Goal: Task Accomplishment & Management: Complete application form

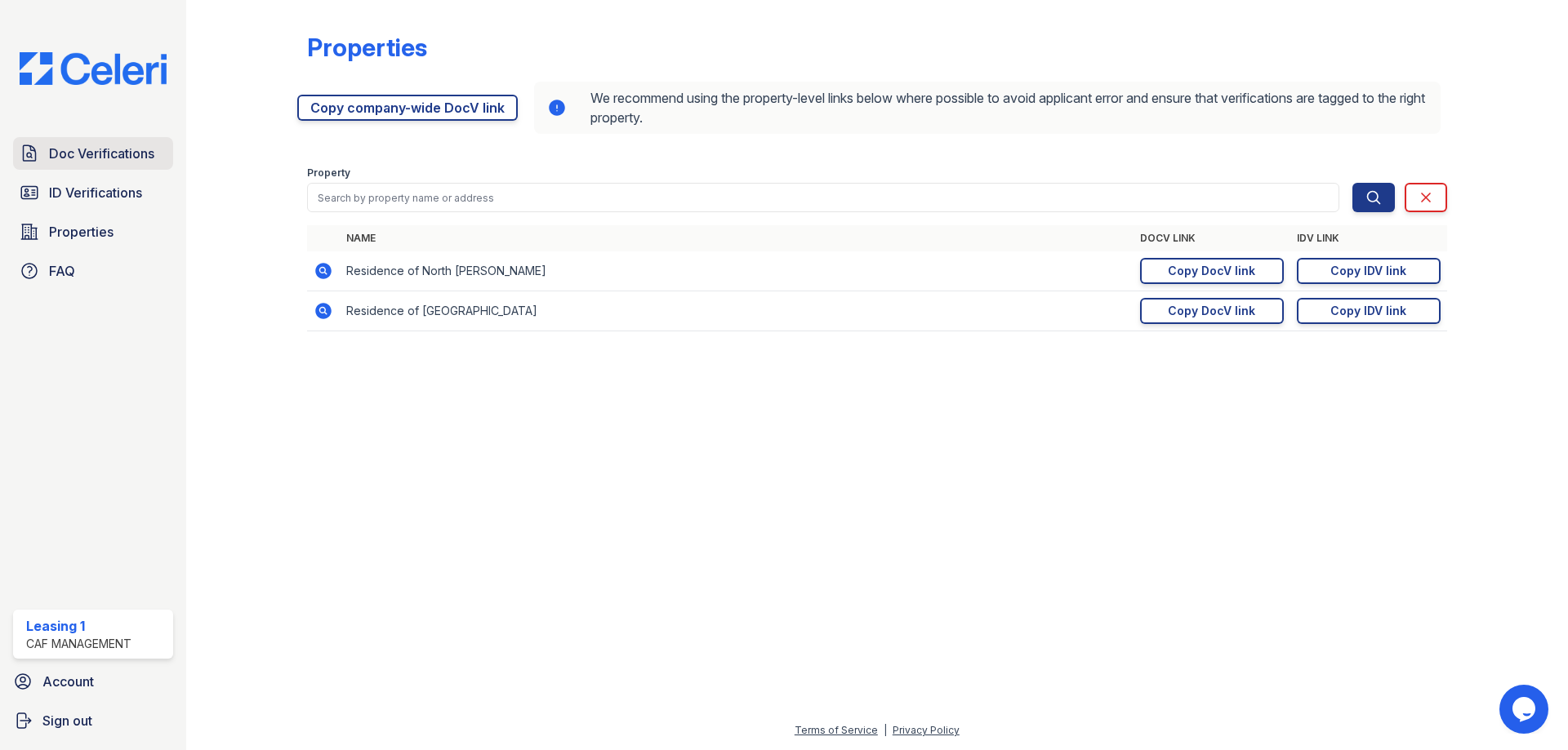
click at [79, 163] on span "Doc Verifications" at bounding box center [102, 153] width 105 height 19
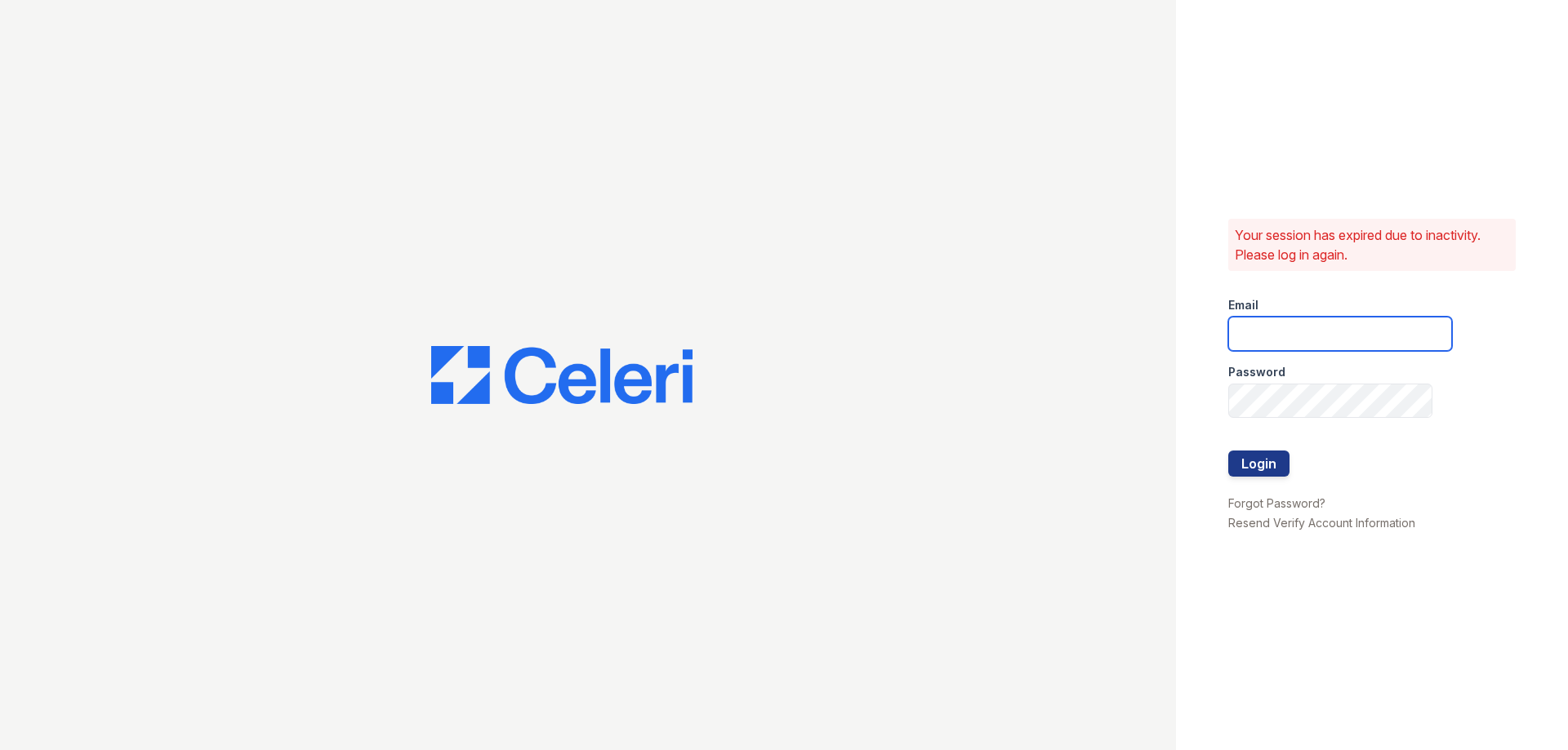
type input "[EMAIL_ADDRESS][DOMAIN_NAME]"
click at [1255, 474] on button "Login" at bounding box center [1258, 463] width 61 height 26
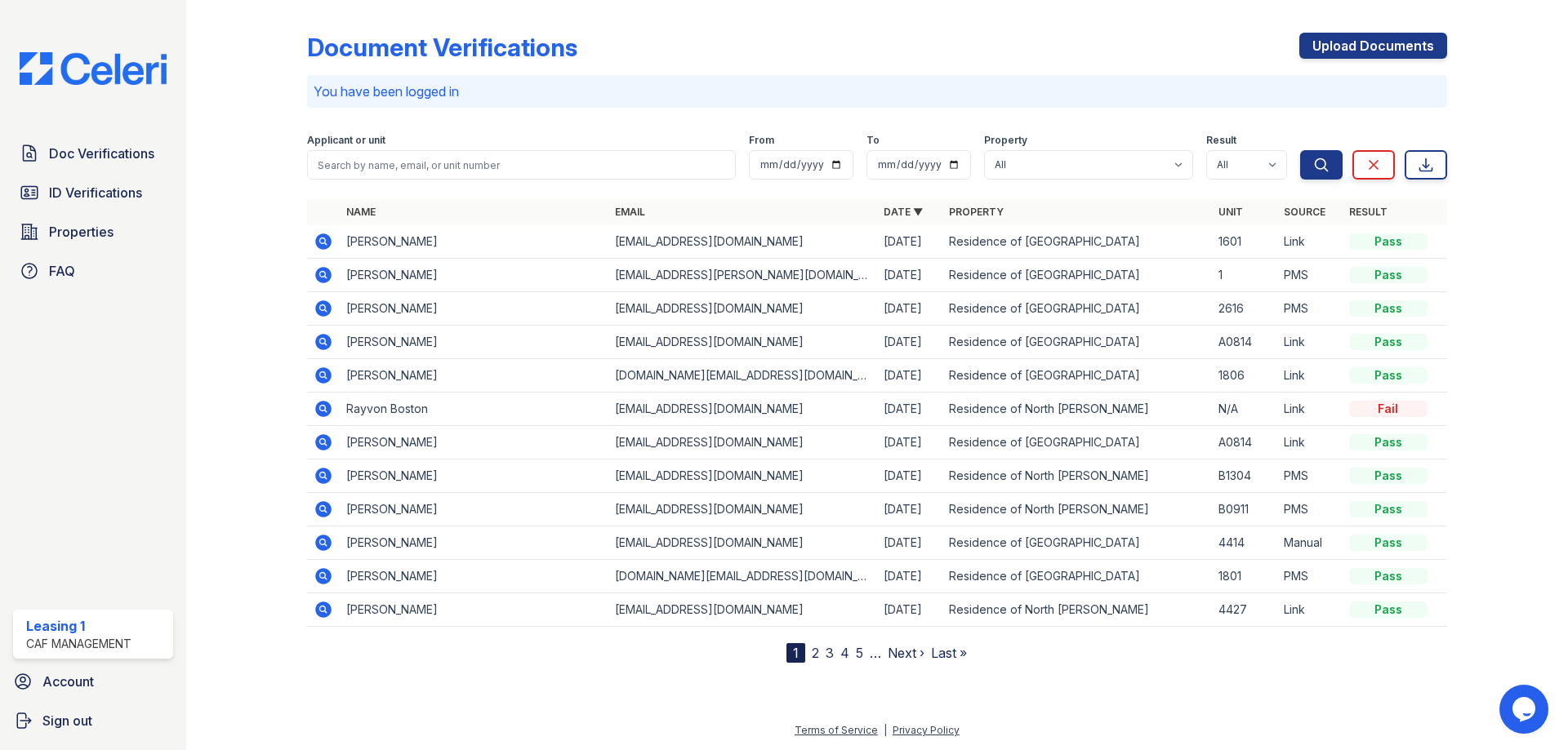
click at [107, 212] on div "Doc Verifications ID Verifications Properties FAQ" at bounding box center [93, 212] width 173 height 150
click at [107, 228] on span "Properties" at bounding box center [81, 231] width 64 height 19
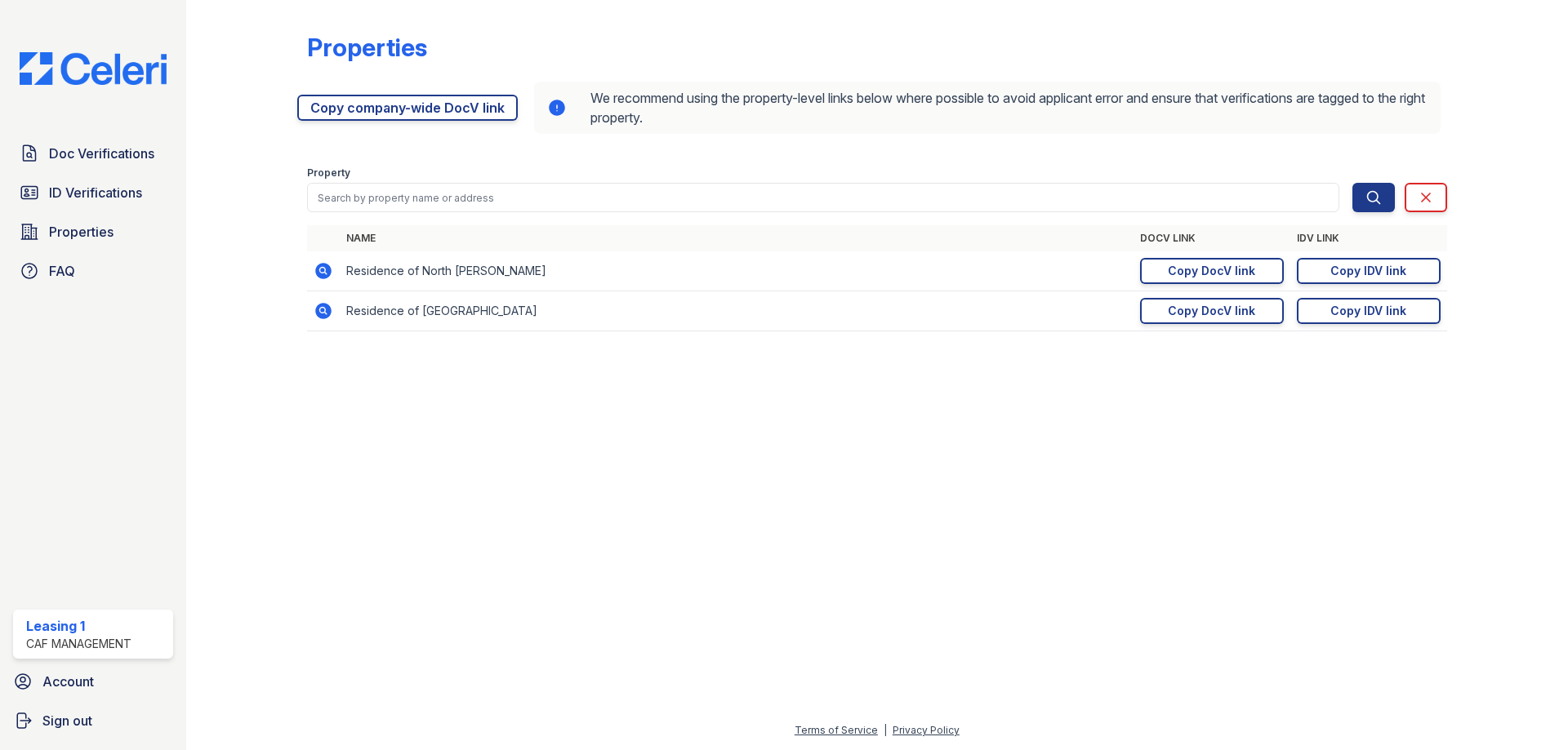
drag, startPoint x: 320, startPoint y: 274, endPoint x: 18, endPoint y: 288, distance: 302.3
click at [319, 273] on icon at bounding box center [324, 271] width 17 height 17
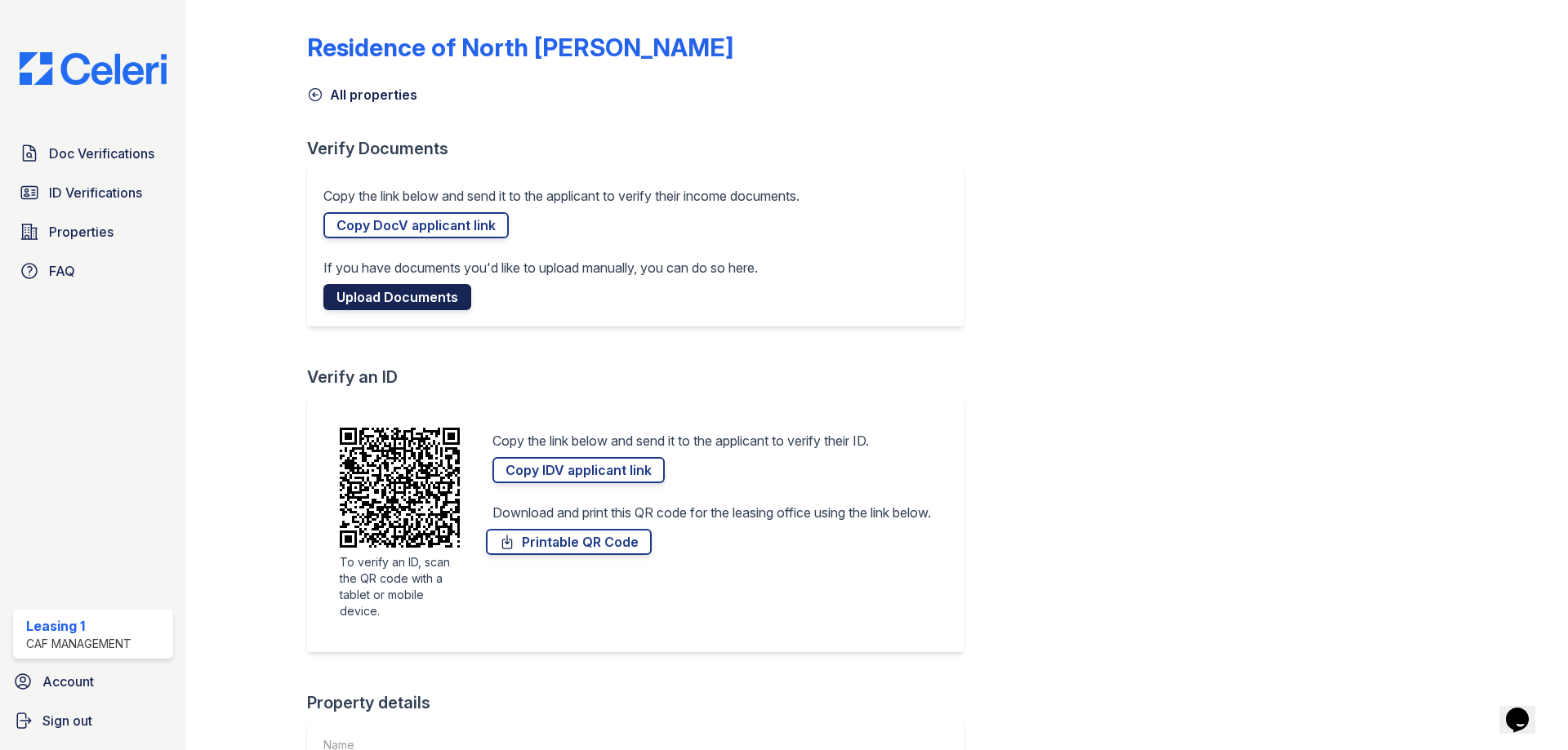
click at [344, 304] on link "Upload Documents" at bounding box center [397, 297] width 148 height 26
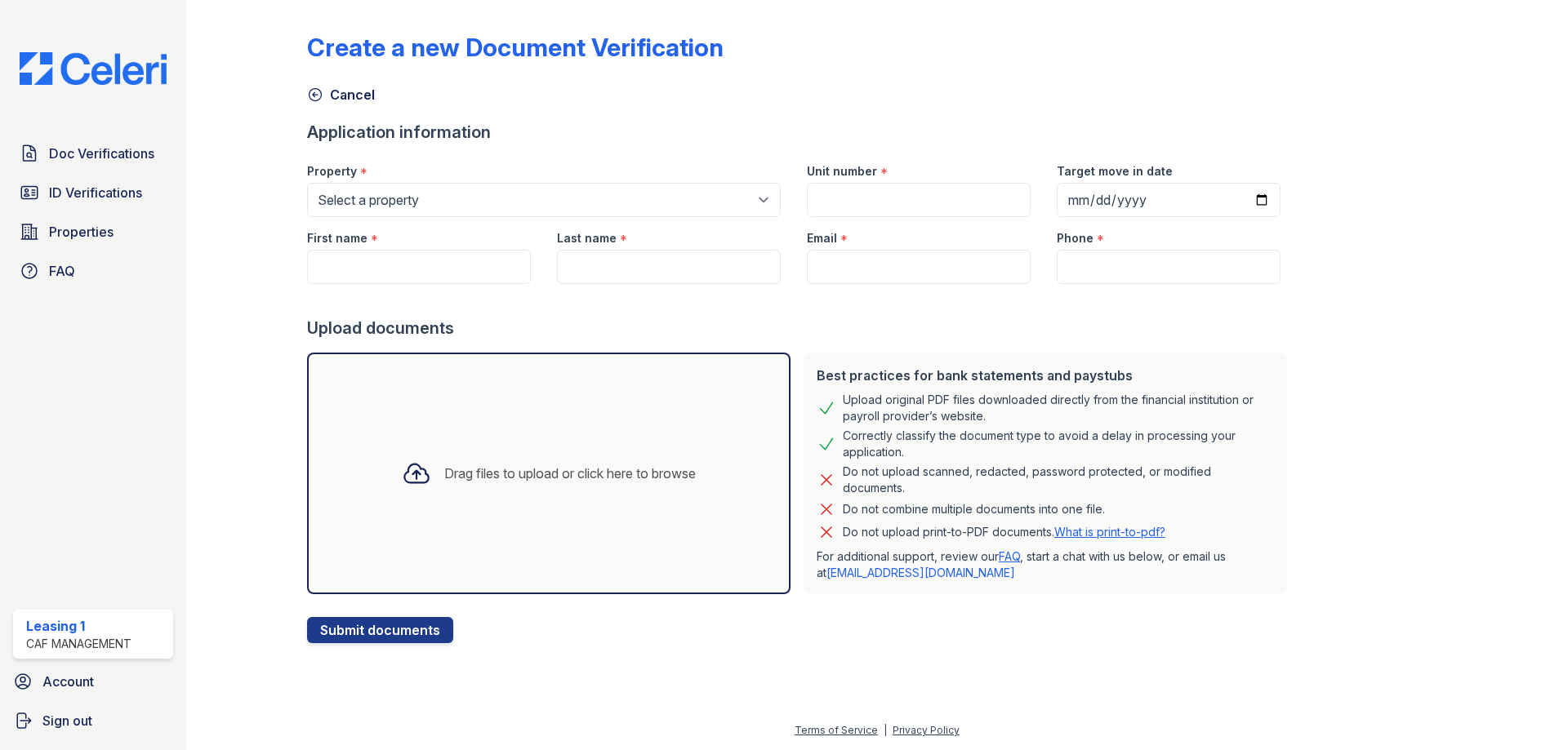
click at [518, 492] on div "Drag files to upload or click here to browse" at bounding box center [549, 473] width 320 height 56
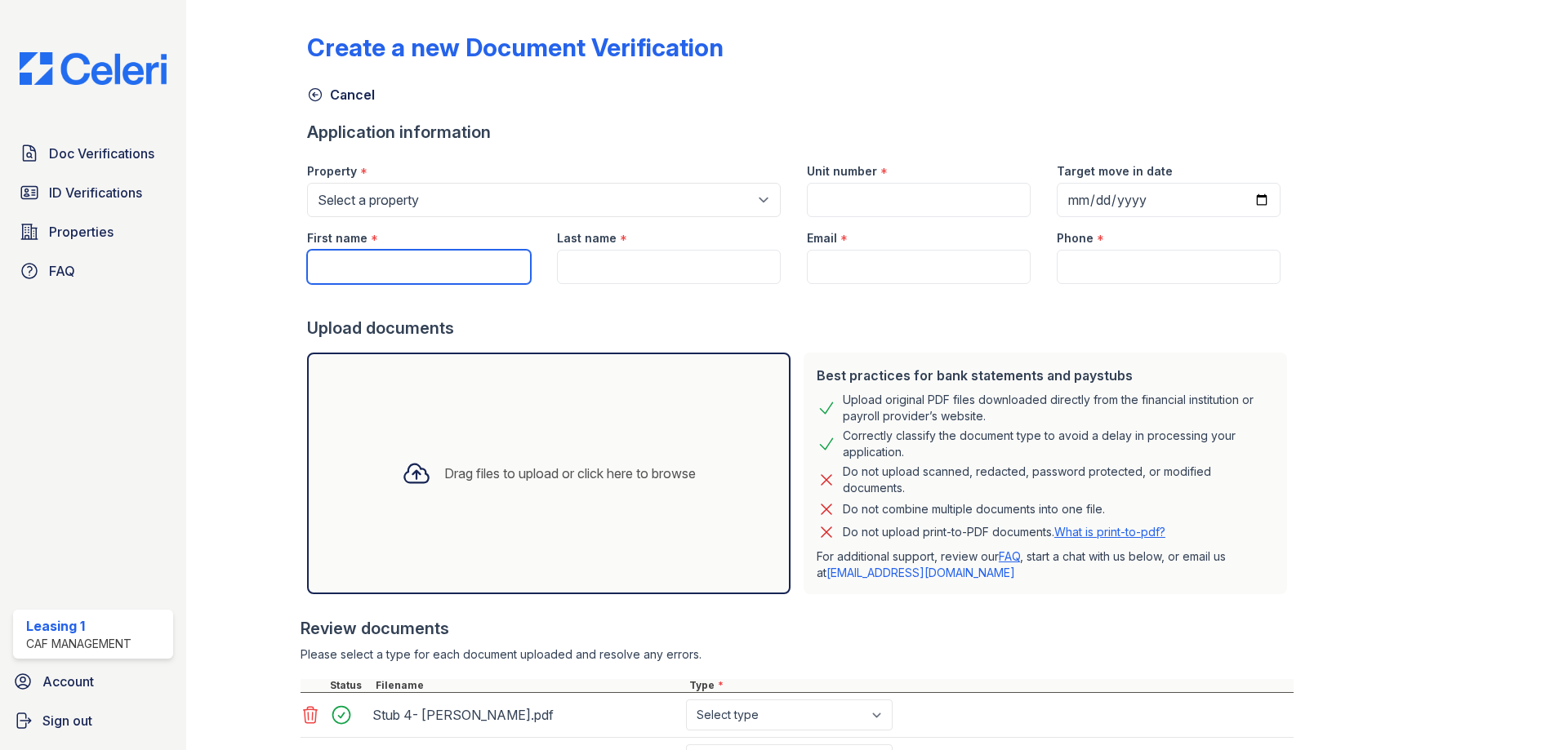
click at [424, 265] on input "First name" at bounding box center [419, 266] width 224 height 34
type input "Supradeep"
click at [611, 269] on input "Last name" at bounding box center [668, 266] width 224 height 34
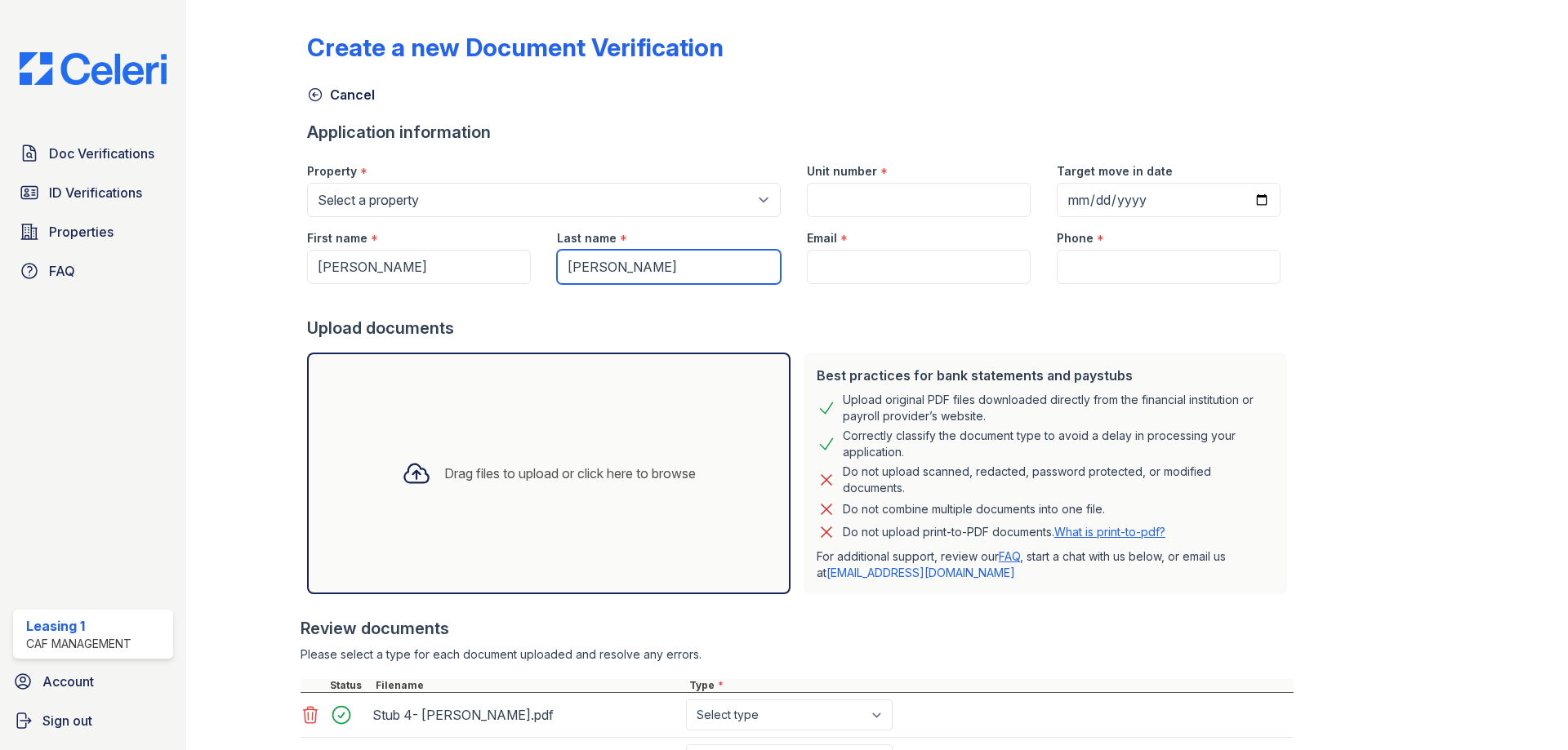
type input "Badri"
click at [820, 259] on input "Email" at bounding box center [919, 266] width 224 height 34
click at [820, 267] on input "Email" at bounding box center [919, 266] width 224 height 34
paste input "supradeepbadri@gmail.com"
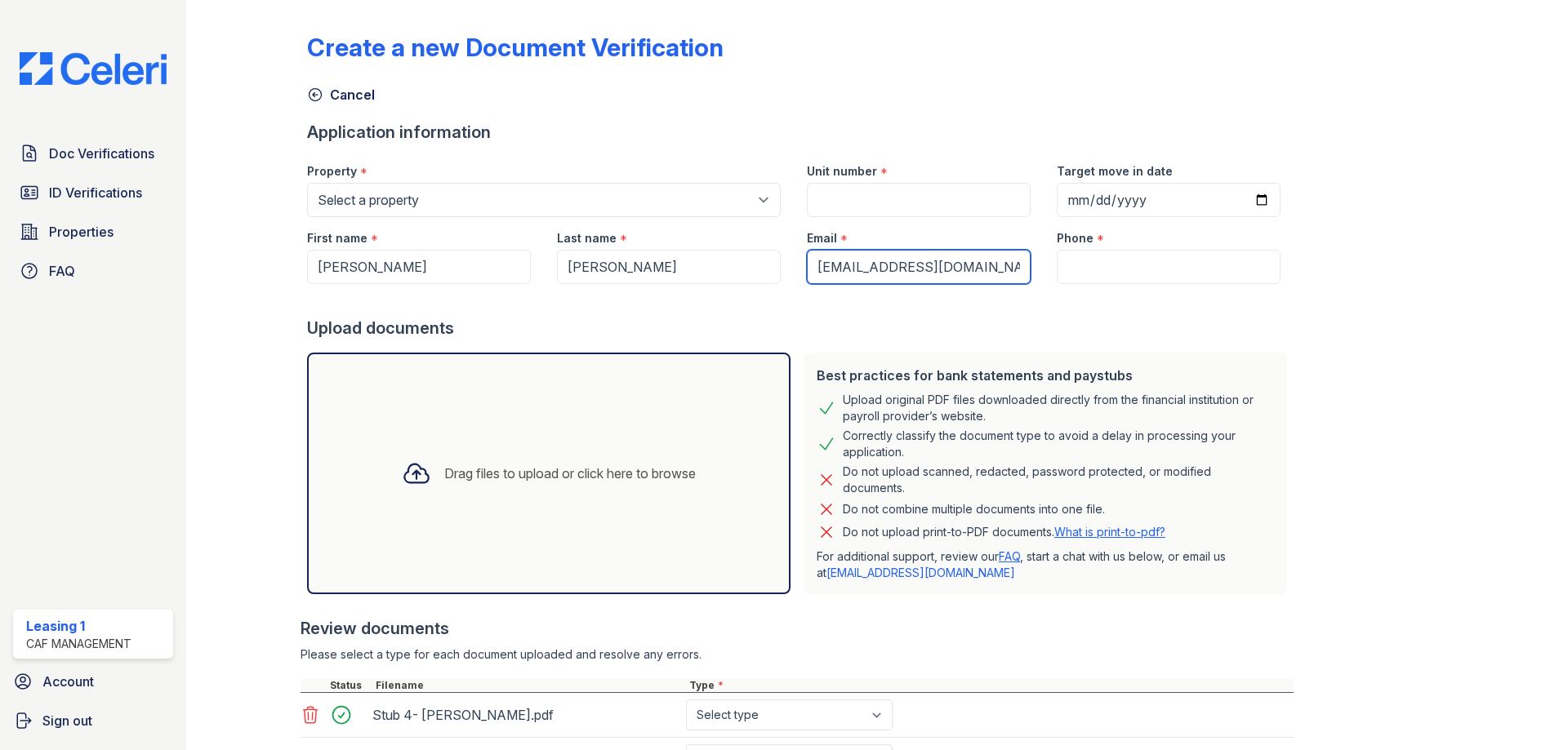
type input "supradeepbadri@gmail.com"
click at [1074, 269] on input "Phone" at bounding box center [1168, 266] width 224 height 34
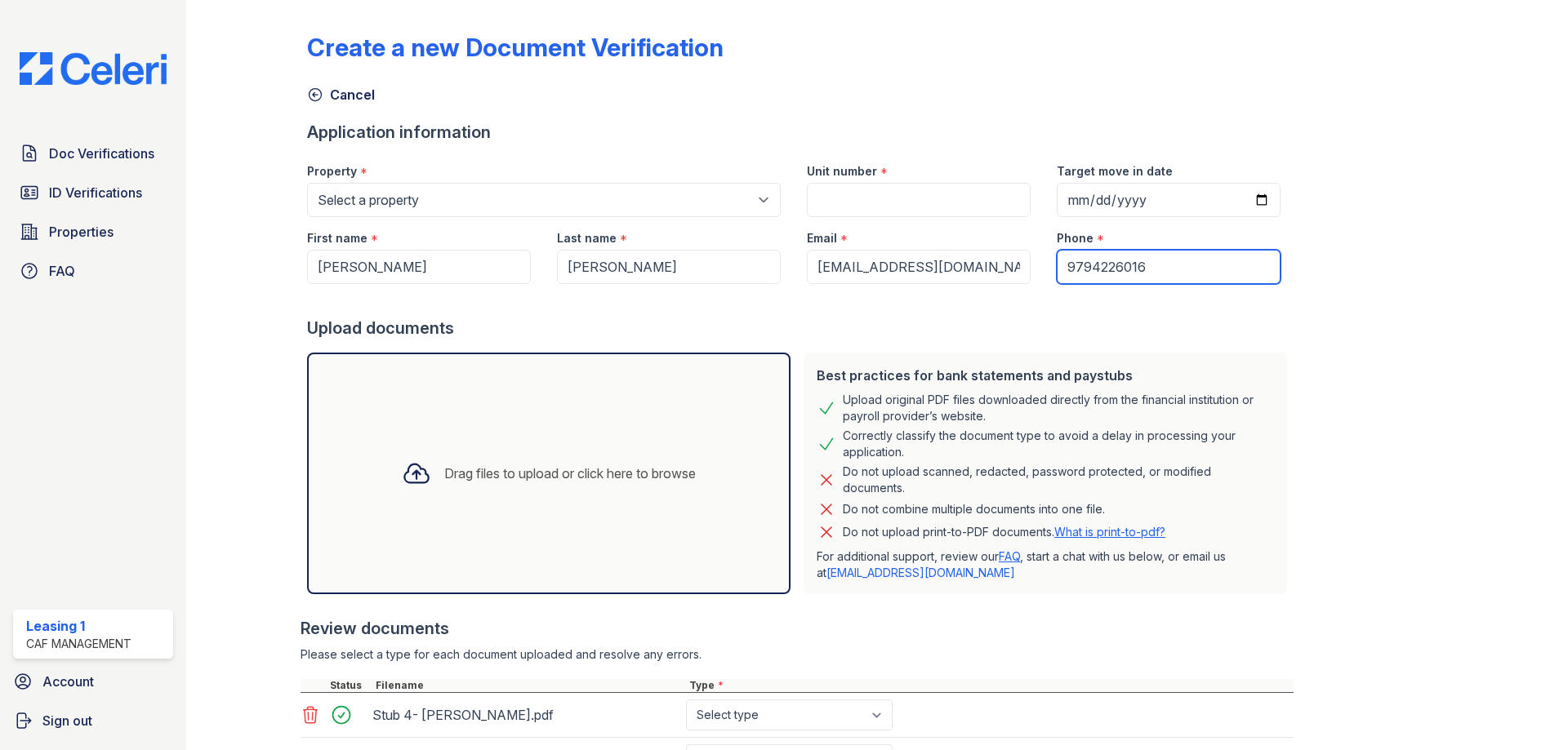
type input "9794226016"
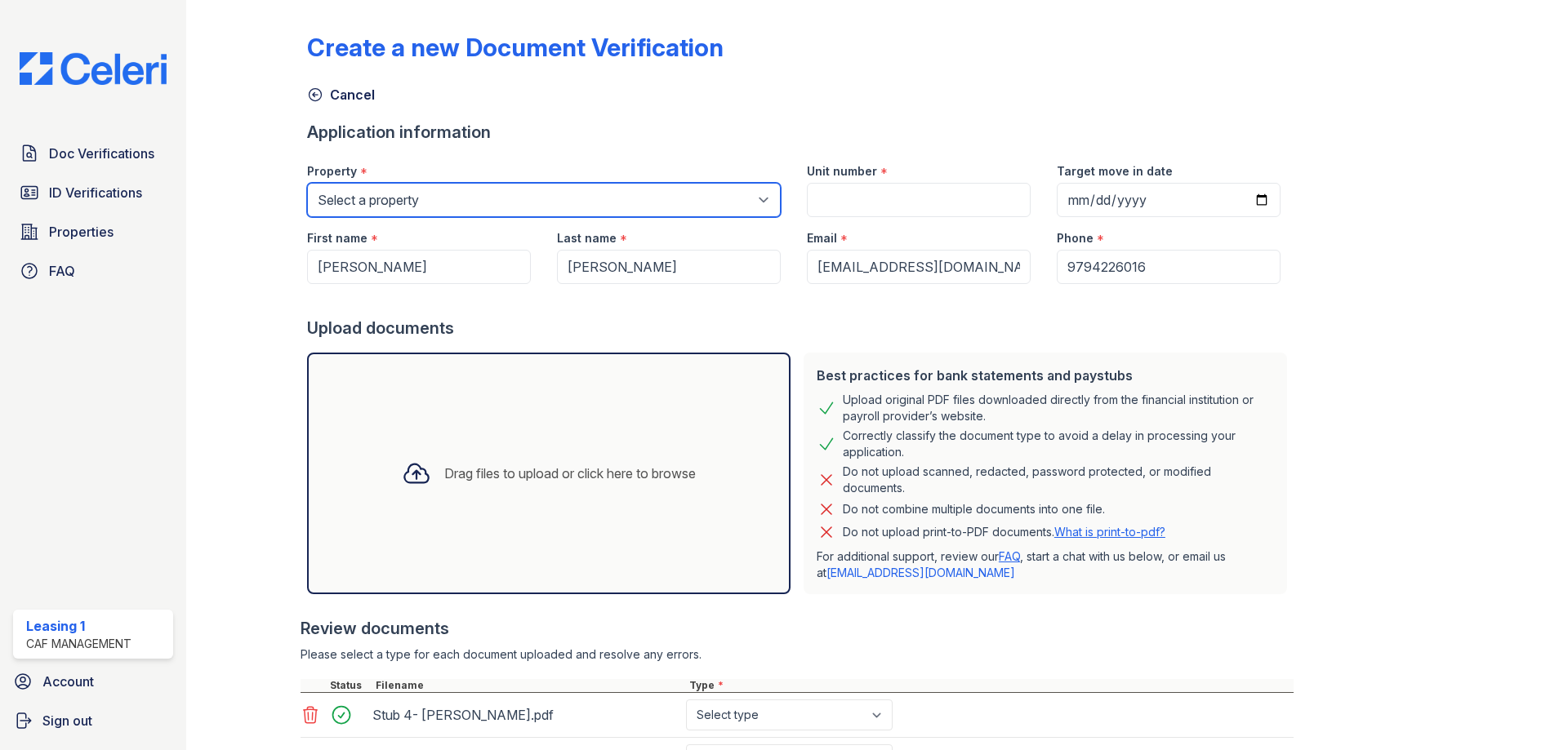
click at [588, 197] on select "Select a property Residence of North Dallas Residence of North Dallas II" at bounding box center [544, 199] width 474 height 34
select select "4593"
click at [307, 183] on select "Select a property Residence of North Dallas Residence of North Dallas II" at bounding box center [544, 199] width 474 height 34
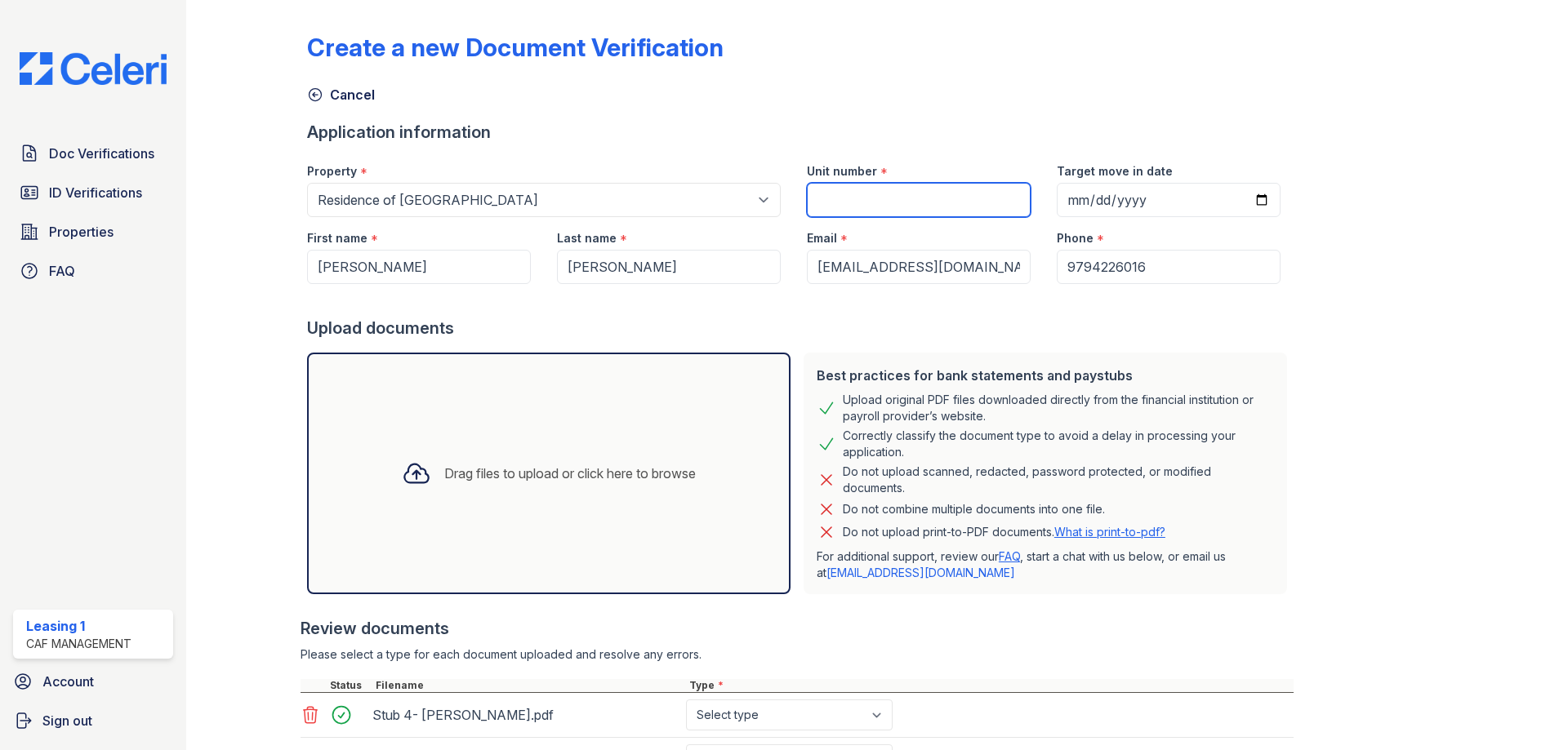
click at [842, 194] on input "Unit number" at bounding box center [919, 199] width 224 height 34
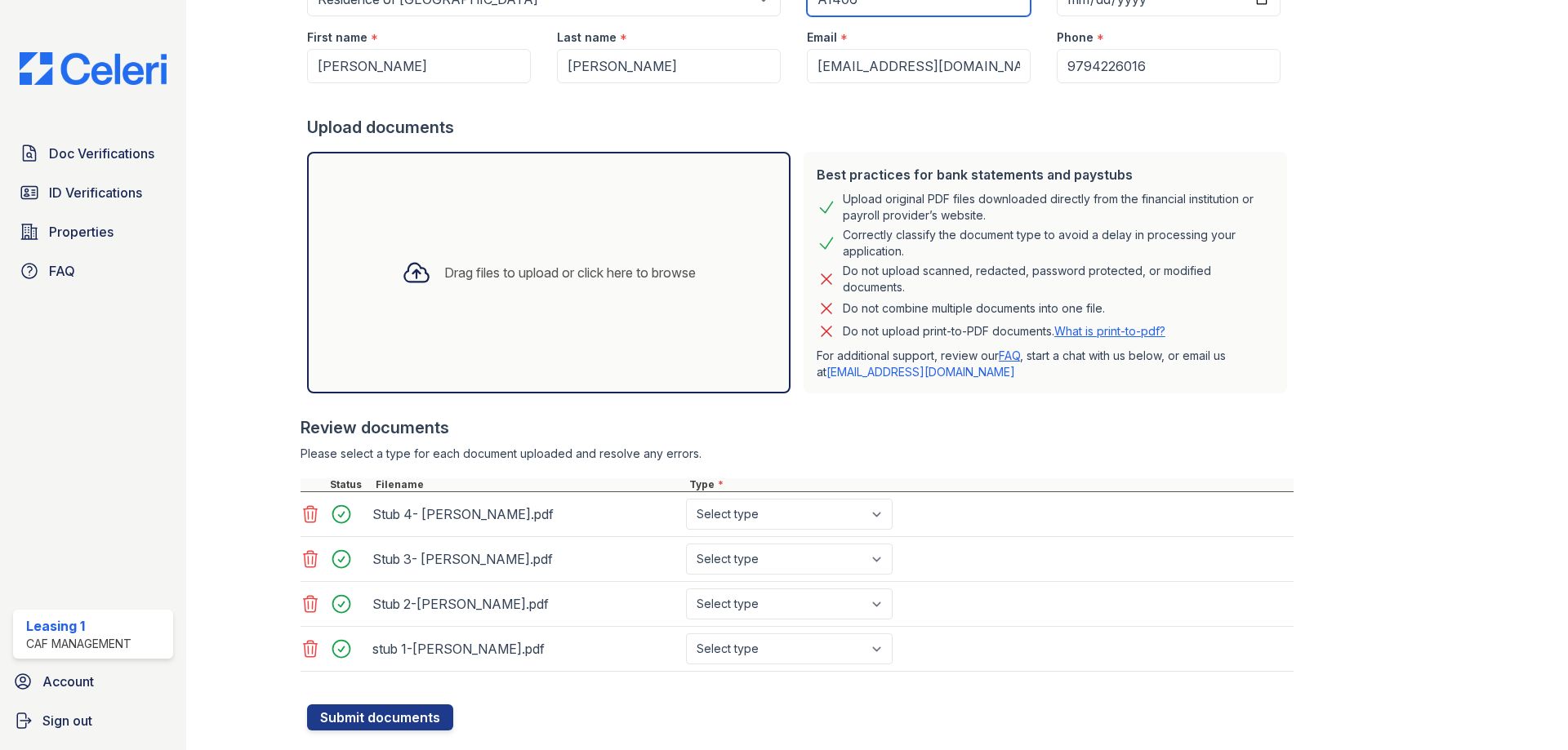
scroll to position [237, 0]
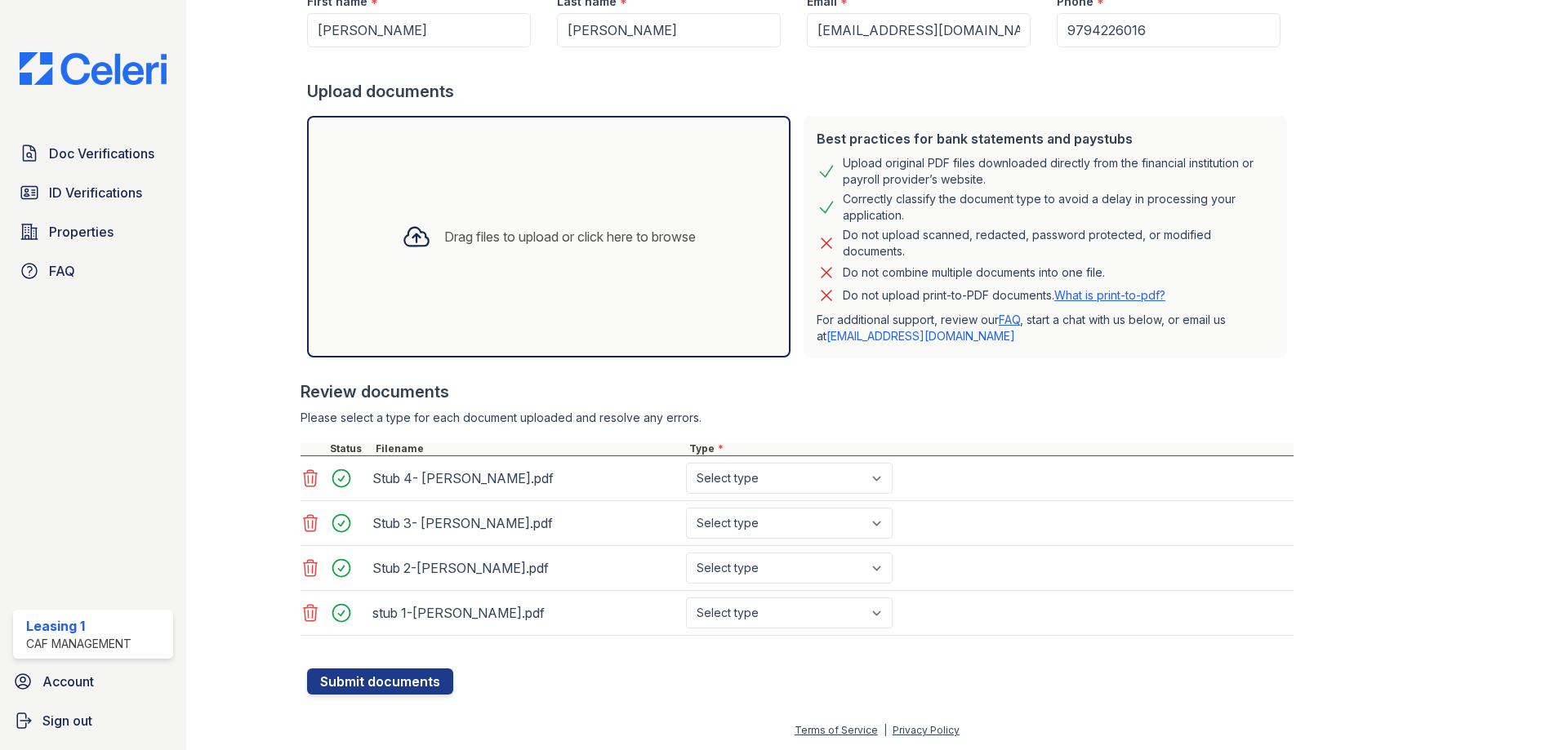
type input "A1406"
click at [782, 481] on select "Select type Paystub Bank Statement Offer Letter Tax Documents Benefit Award Let…" at bounding box center [789, 478] width 207 height 31
select select "paystub"
click at [686, 463] on select "Select type Paystub Bank Statement Offer Letter Tax Documents Benefit Award Let…" at bounding box center [789, 478] width 207 height 31
click at [748, 523] on select "Select type Paystub Bank Statement Offer Letter Tax Documents Benefit Award Let…" at bounding box center [789, 523] width 207 height 31
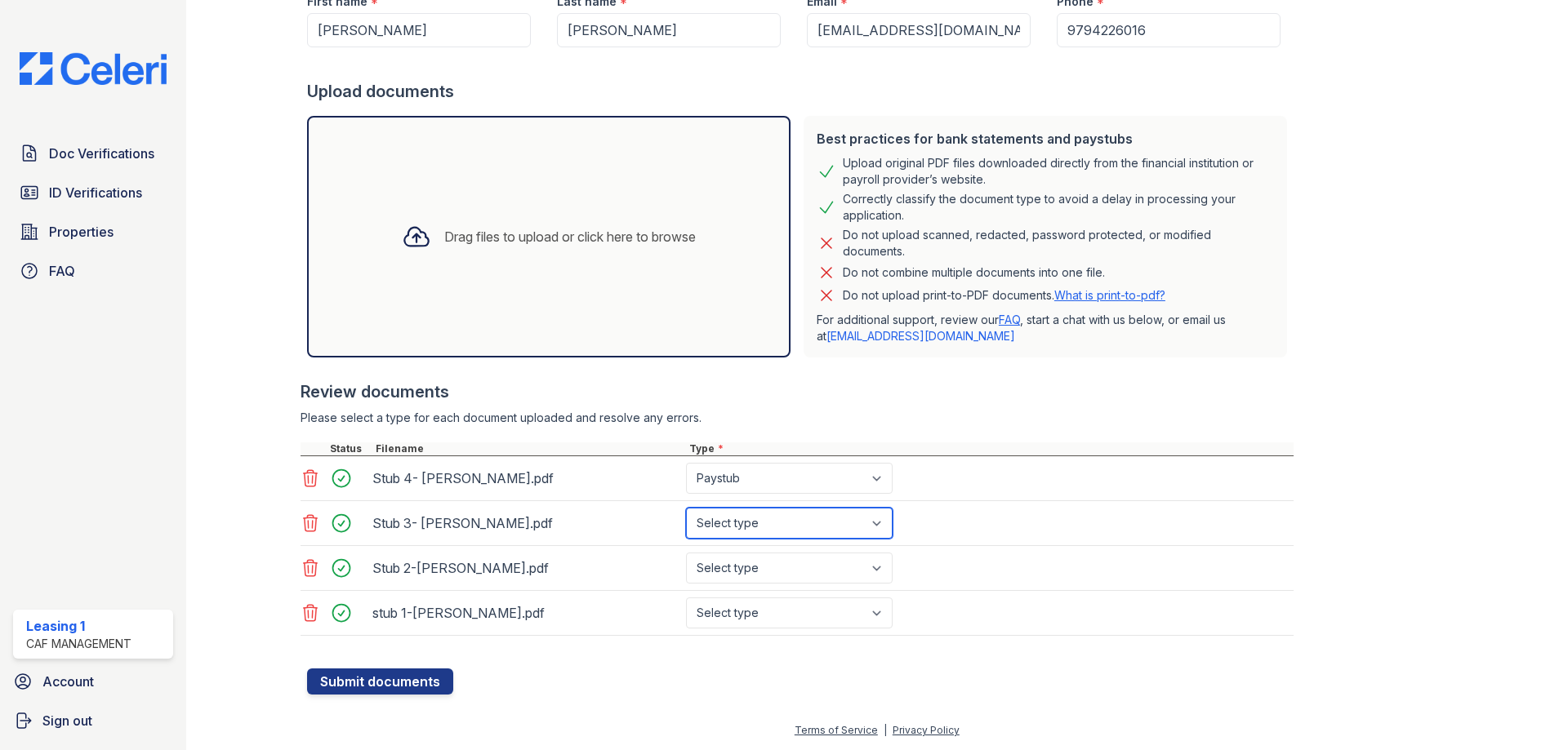
select select "paystub"
click at [686, 508] on select "Select type Paystub Bank Statement Offer Letter Tax Documents Benefit Award Let…" at bounding box center [789, 523] width 207 height 31
click at [741, 561] on select "Select type Paystub Bank Statement Offer Letter Tax Documents Benefit Award Let…" at bounding box center [789, 568] width 207 height 31
select select "paystub"
click at [686, 553] on select "Select type Paystub Bank Statement Offer Letter Tax Documents Benefit Award Let…" at bounding box center [789, 568] width 207 height 31
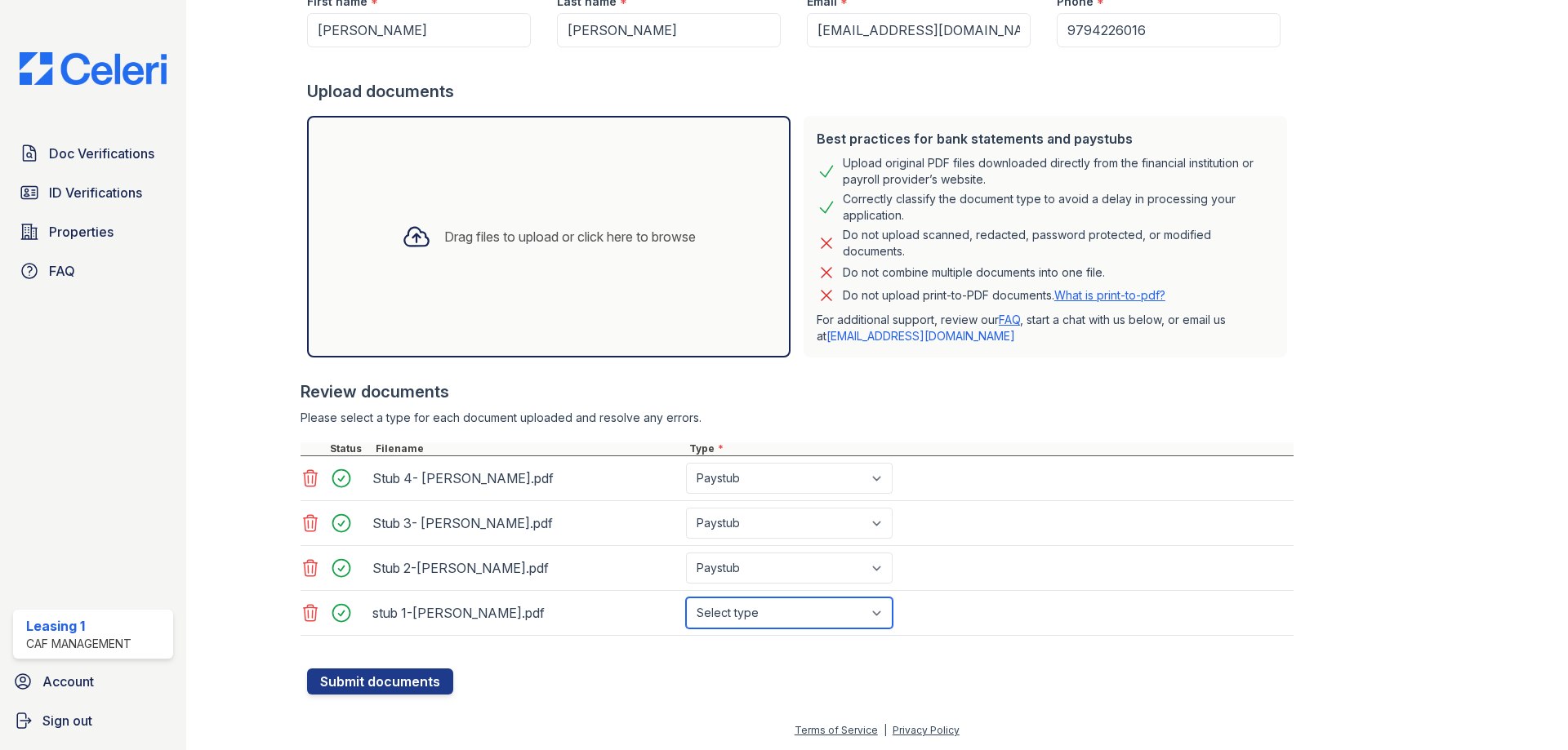
click at [723, 611] on select "Select type Paystub Bank Statement Offer Letter Tax Documents Benefit Award Let…" at bounding box center [789, 612] width 207 height 31
select select "paystub"
click at [686, 597] on select "Select type Paystub Bank Statement Offer Letter Tax Documents Benefit Award Let…" at bounding box center [789, 612] width 207 height 31
click at [423, 683] on button "Submit documents" at bounding box center [380, 682] width 146 height 26
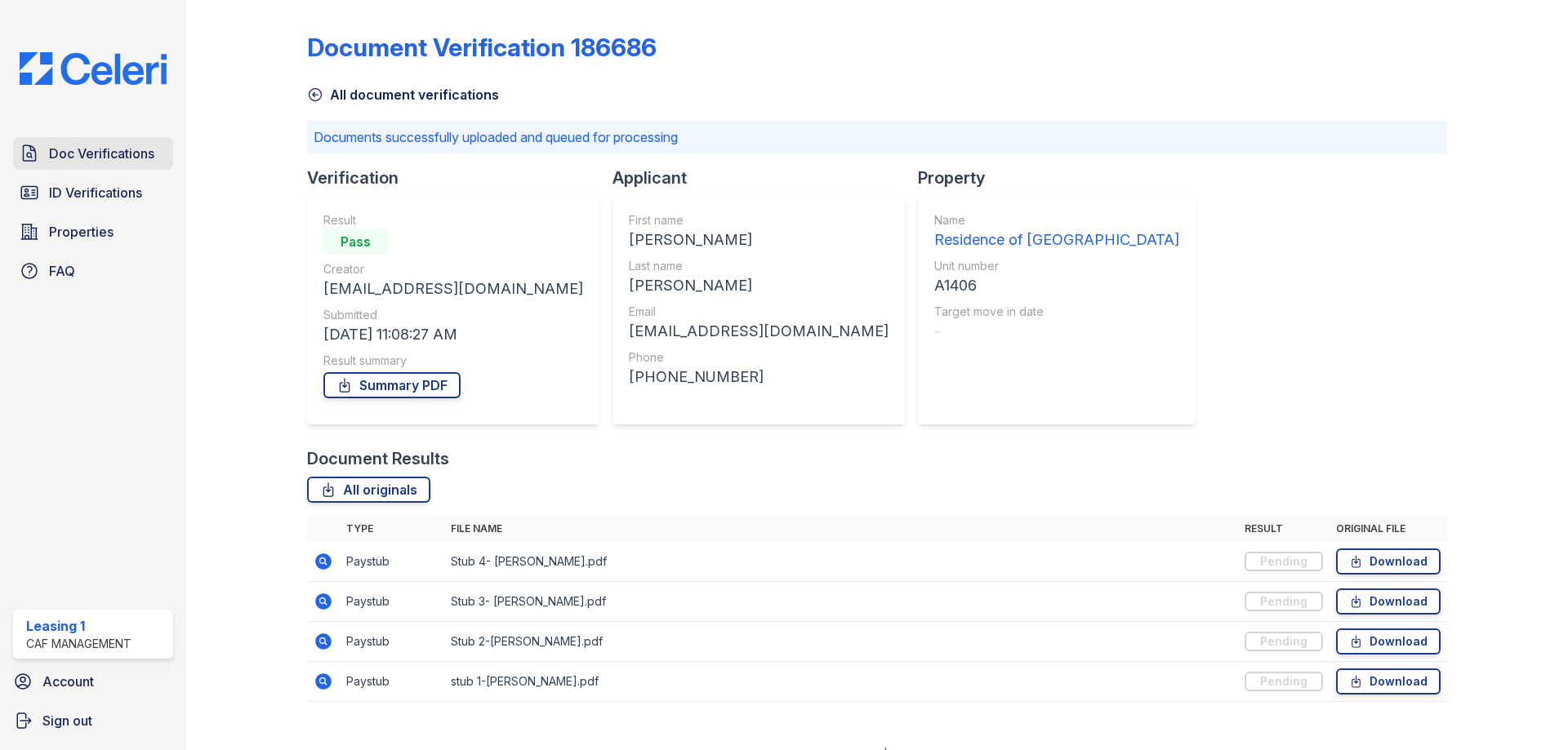
click at [111, 152] on span "Doc Verifications" at bounding box center [102, 153] width 105 height 19
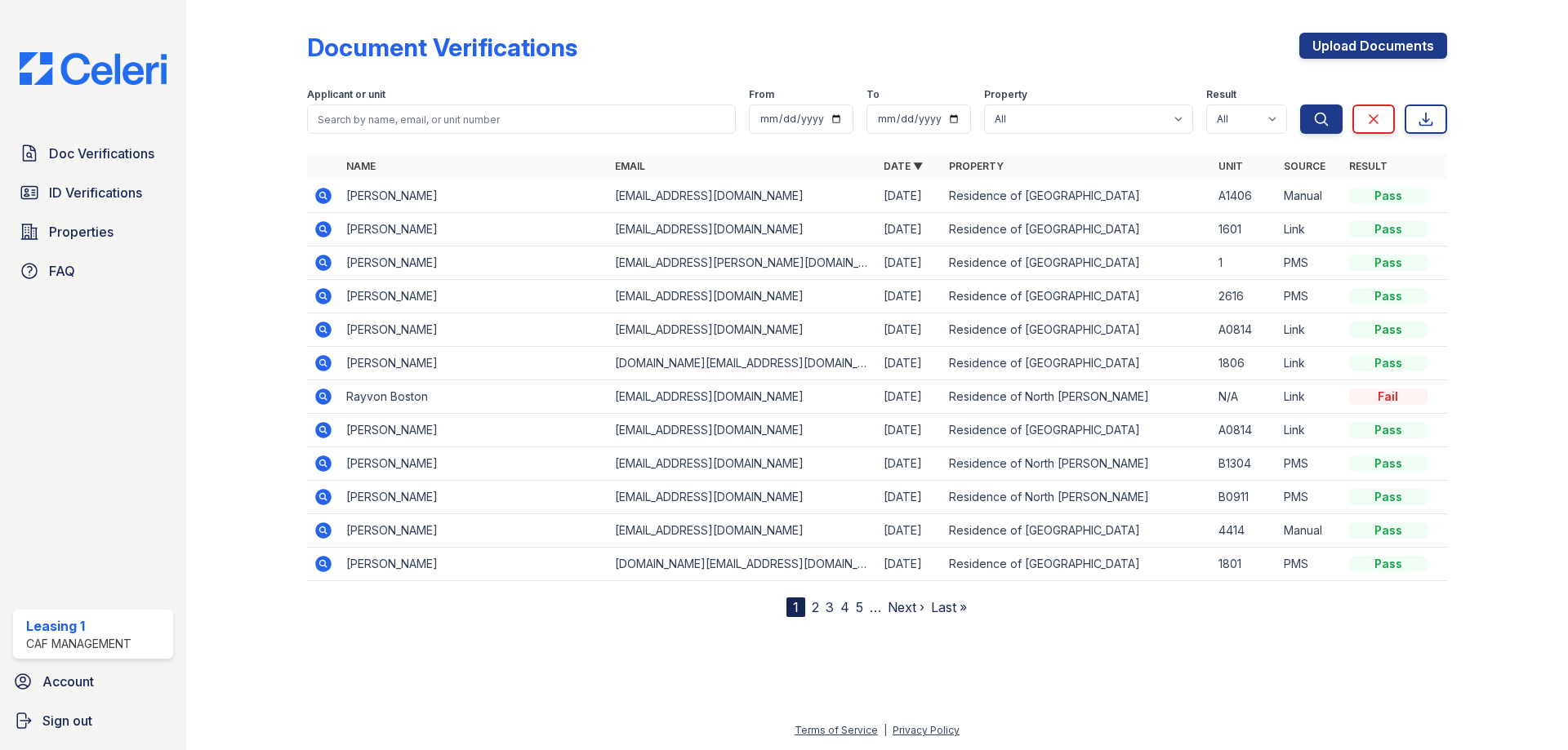
click at [320, 224] on icon at bounding box center [324, 229] width 17 height 17
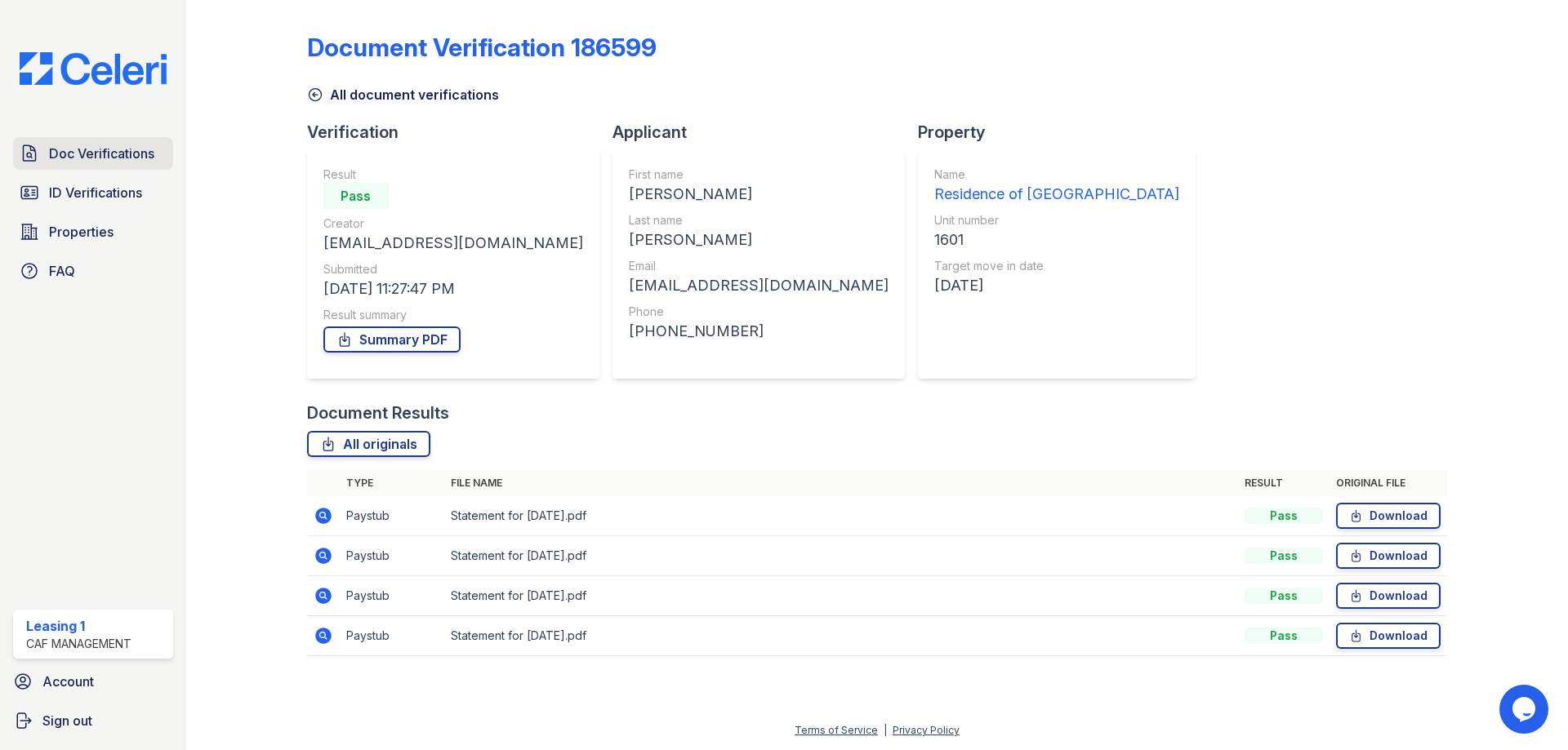
click at [128, 151] on span "Doc Verifications" at bounding box center [102, 153] width 105 height 19
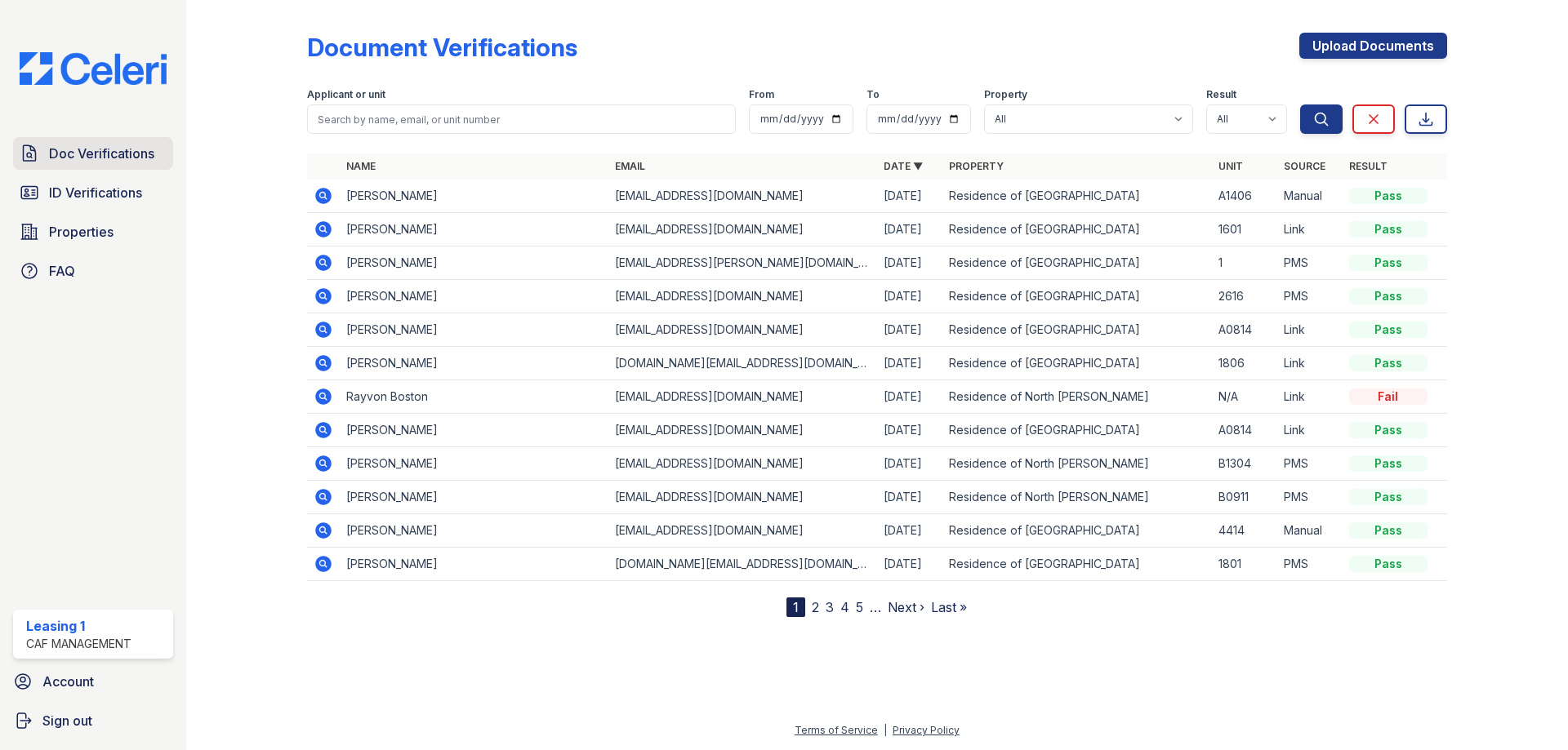
click at [150, 158] on span "Doc Verifications" at bounding box center [102, 153] width 105 height 19
click at [124, 236] on link "Properties" at bounding box center [93, 231] width 160 height 33
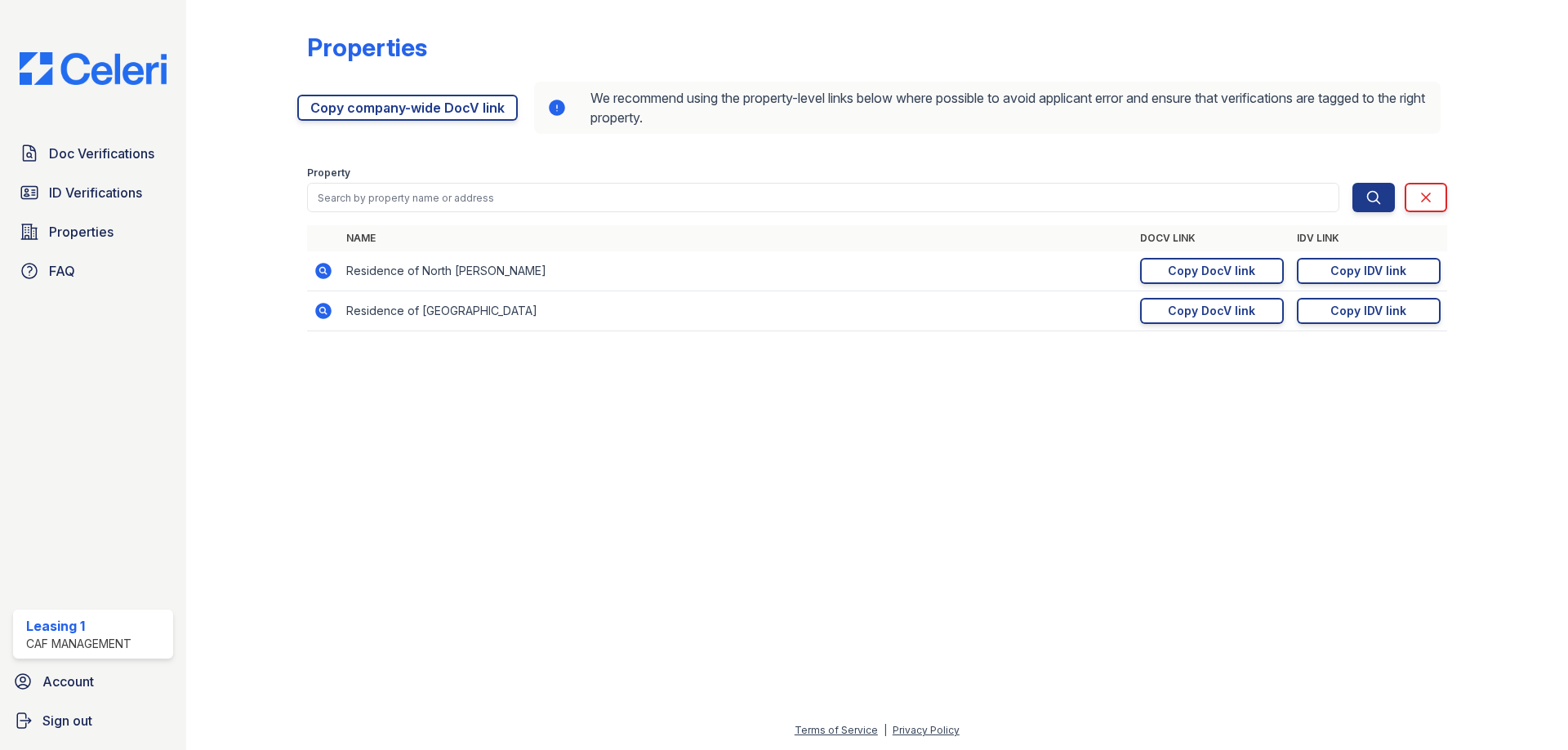
click at [325, 276] on icon at bounding box center [324, 271] width 17 height 17
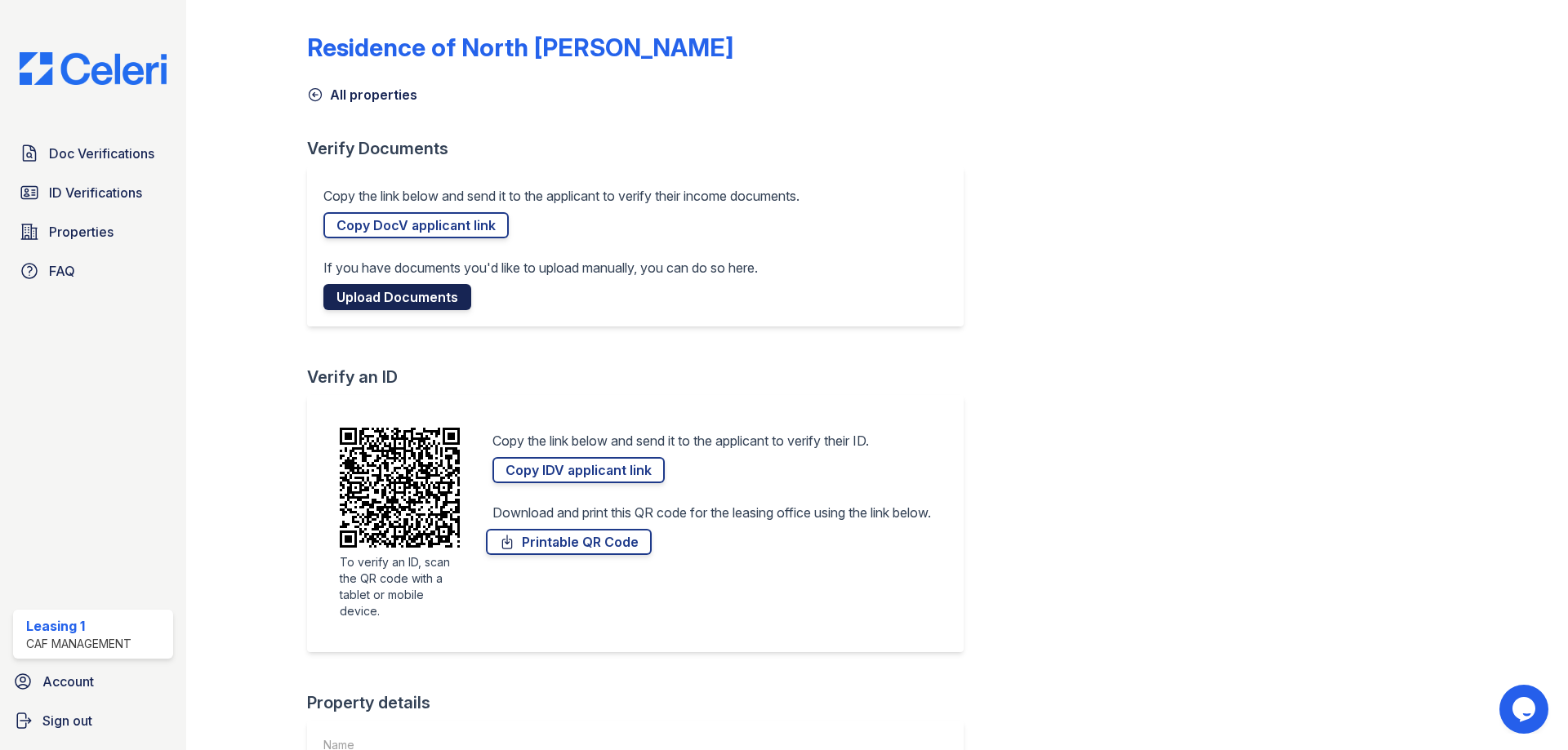
click at [421, 302] on link "Upload Documents" at bounding box center [397, 297] width 148 height 26
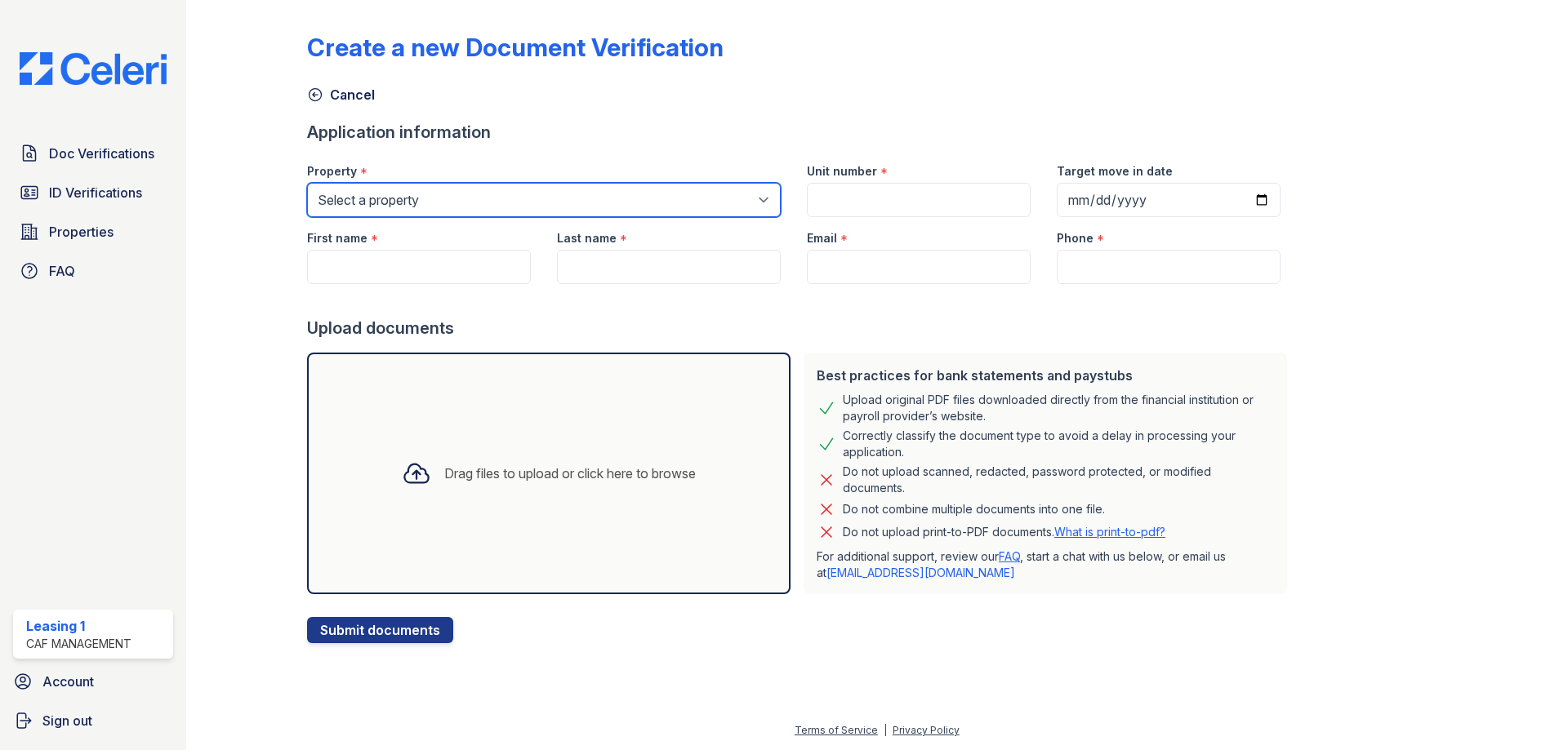
click at [440, 187] on select "Select a property Residence of [GEOGRAPHIC_DATA] of [GEOGRAPHIC_DATA][PERSON_NA…" at bounding box center [544, 199] width 474 height 34
select select "4627"
click at [307, 183] on select "Select a property Residence of [GEOGRAPHIC_DATA] of [GEOGRAPHIC_DATA][PERSON_NA…" at bounding box center [544, 199] width 474 height 34
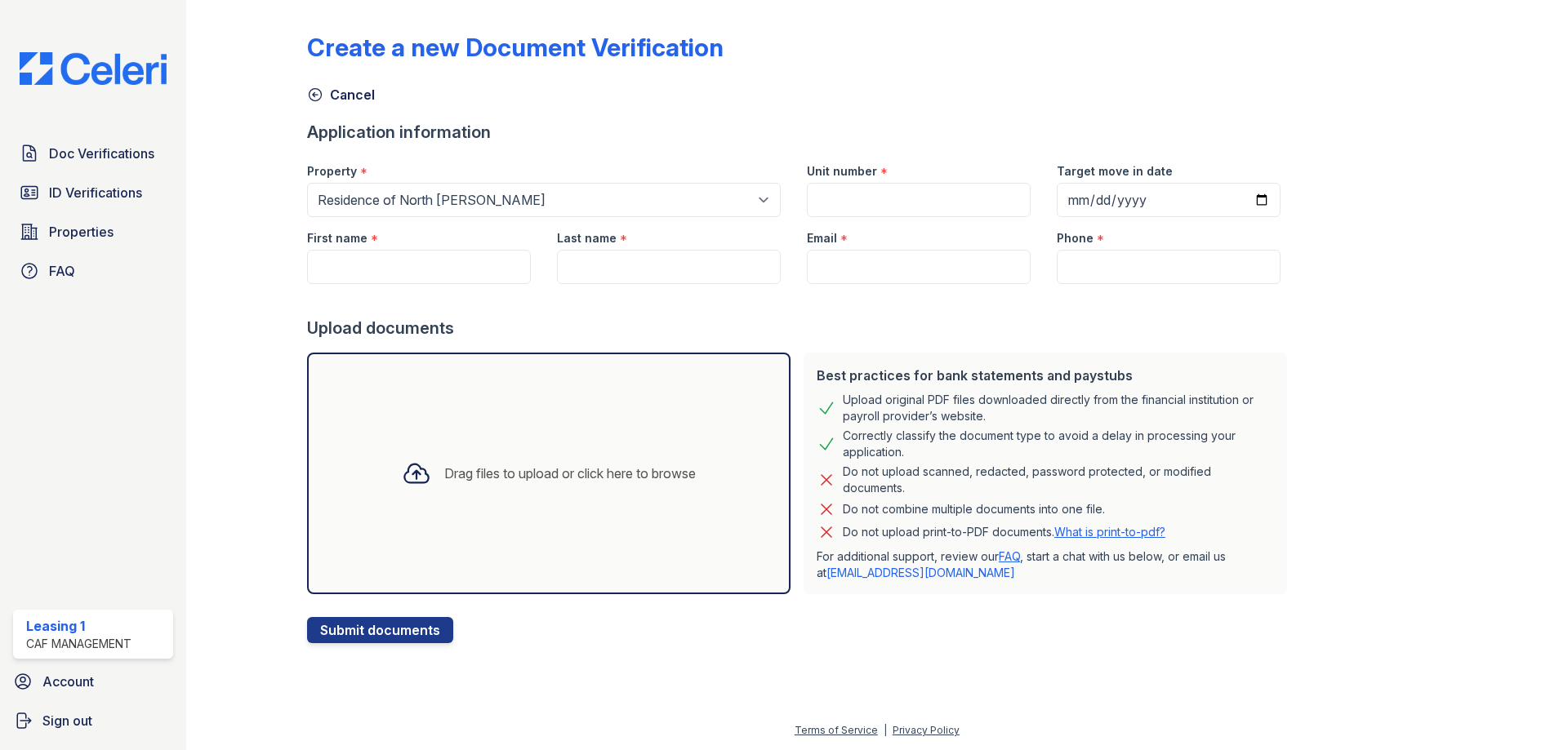
click at [391, 285] on div at bounding box center [800, 300] width 986 height 33
click at [390, 274] on input "First name" at bounding box center [419, 266] width 224 height 34
type input "Andris"
click at [582, 274] on input "Last name" at bounding box center [668, 266] width 224 height 34
type input "Portillo Yanez"
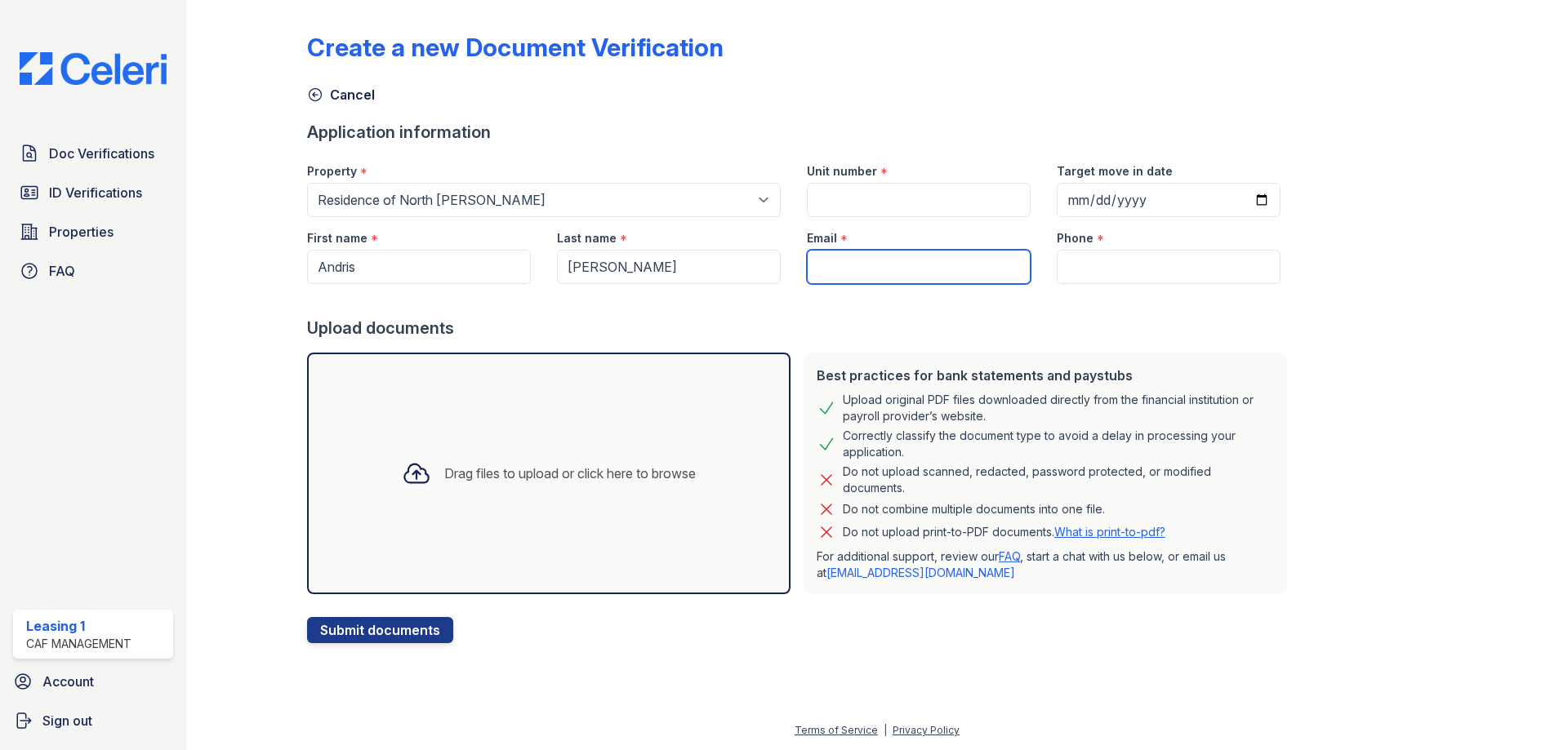
click at [824, 270] on input "Email" at bounding box center [919, 266] width 224 height 34
paste input "andrisportillo2023@gmail.com"
type input "andrisportillo2023@gmail.com"
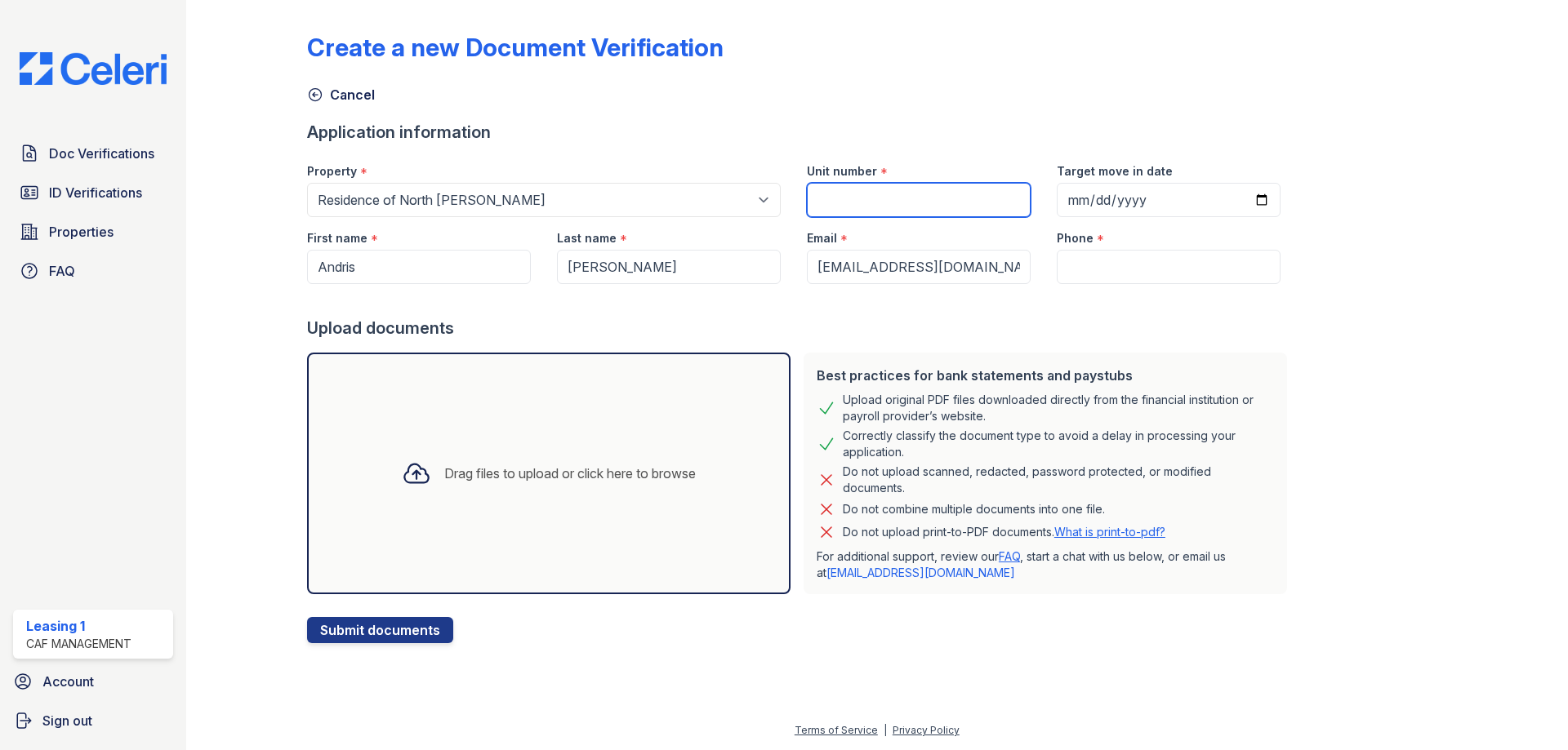
click at [835, 204] on input "Unit number" at bounding box center [919, 199] width 224 height 34
type input "816"
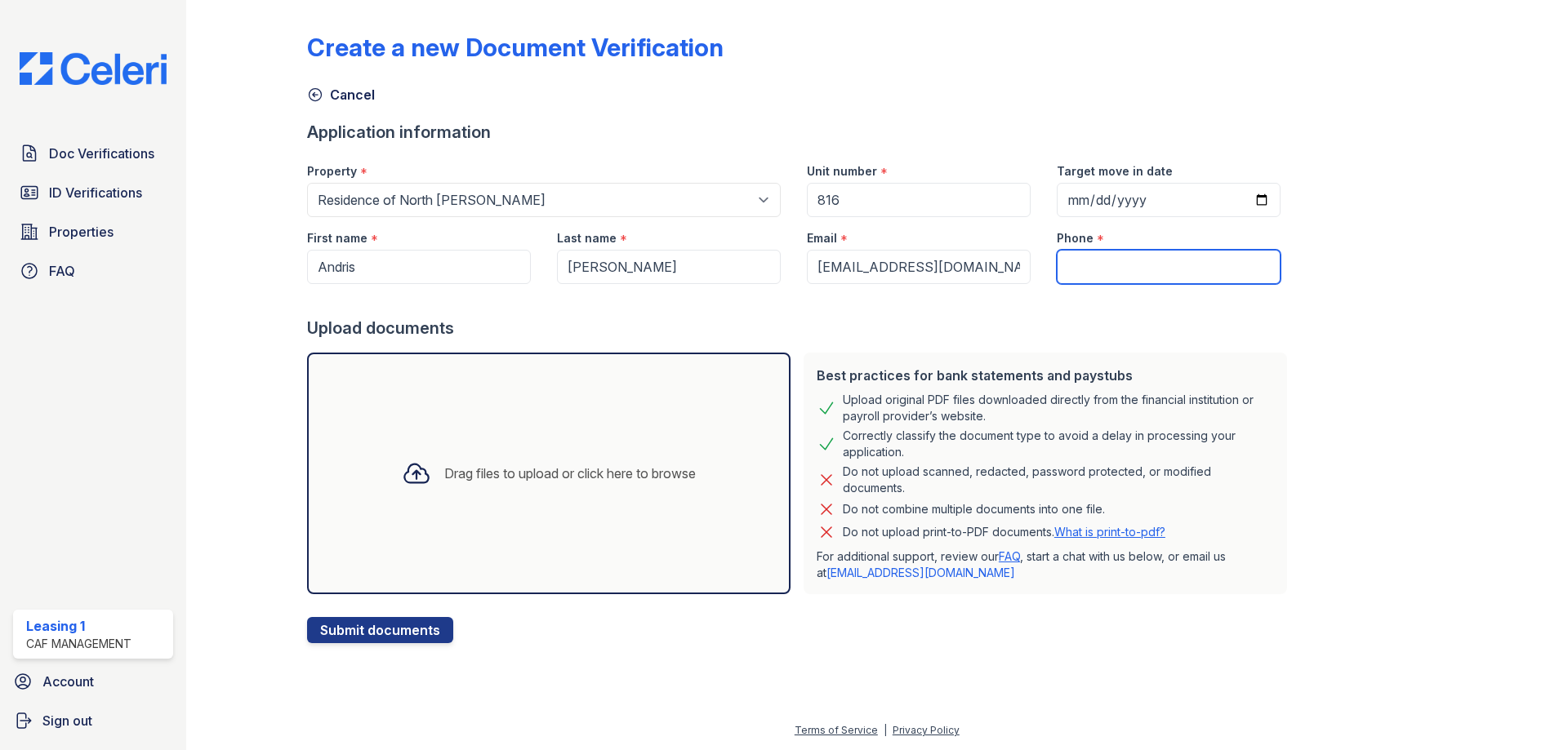
click at [1069, 268] on input "Phone" at bounding box center [1168, 266] width 224 height 34
type input "9403311693"
click at [633, 456] on div "Drag files to upload or click here to browse" at bounding box center [549, 473] width 320 height 56
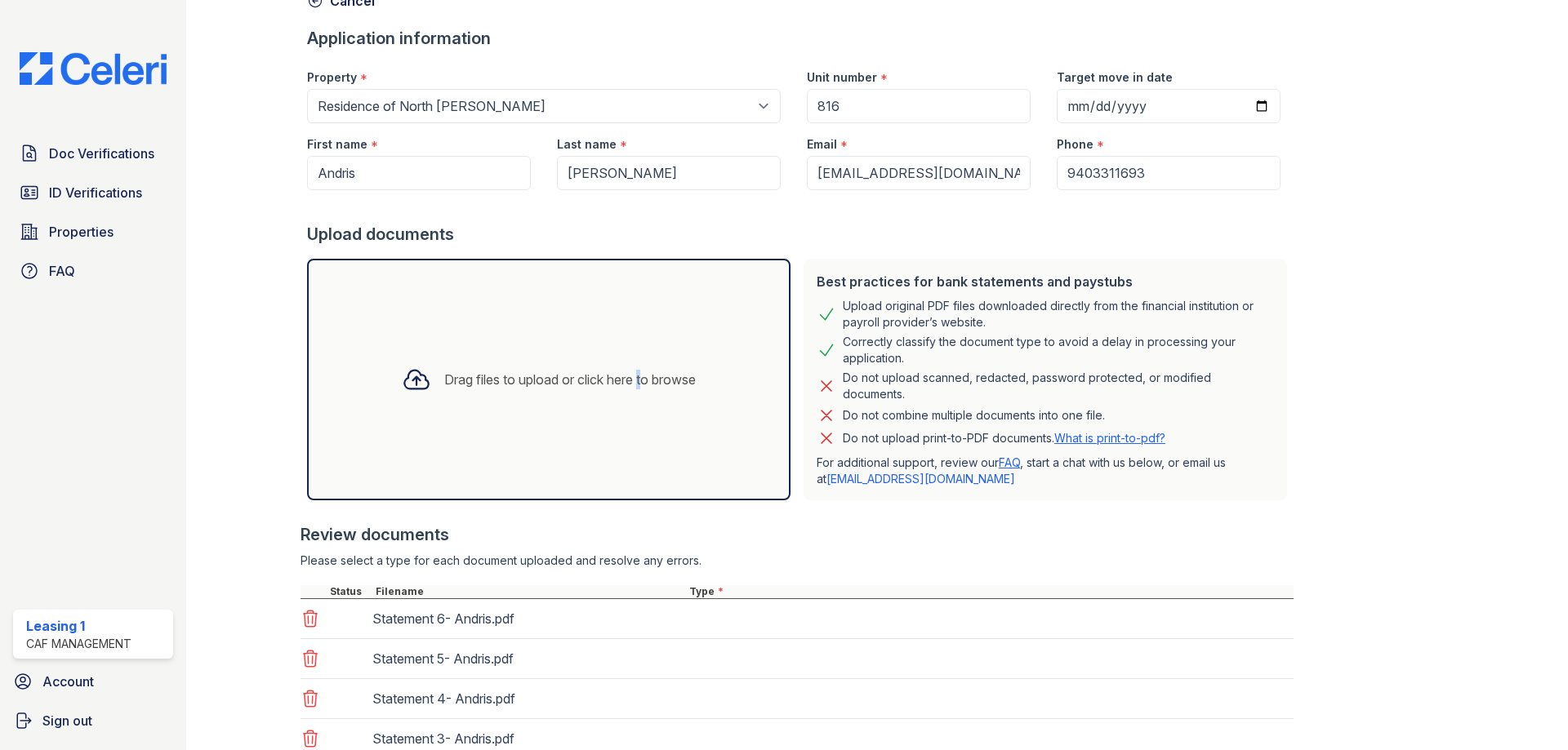
scroll to position [297, 0]
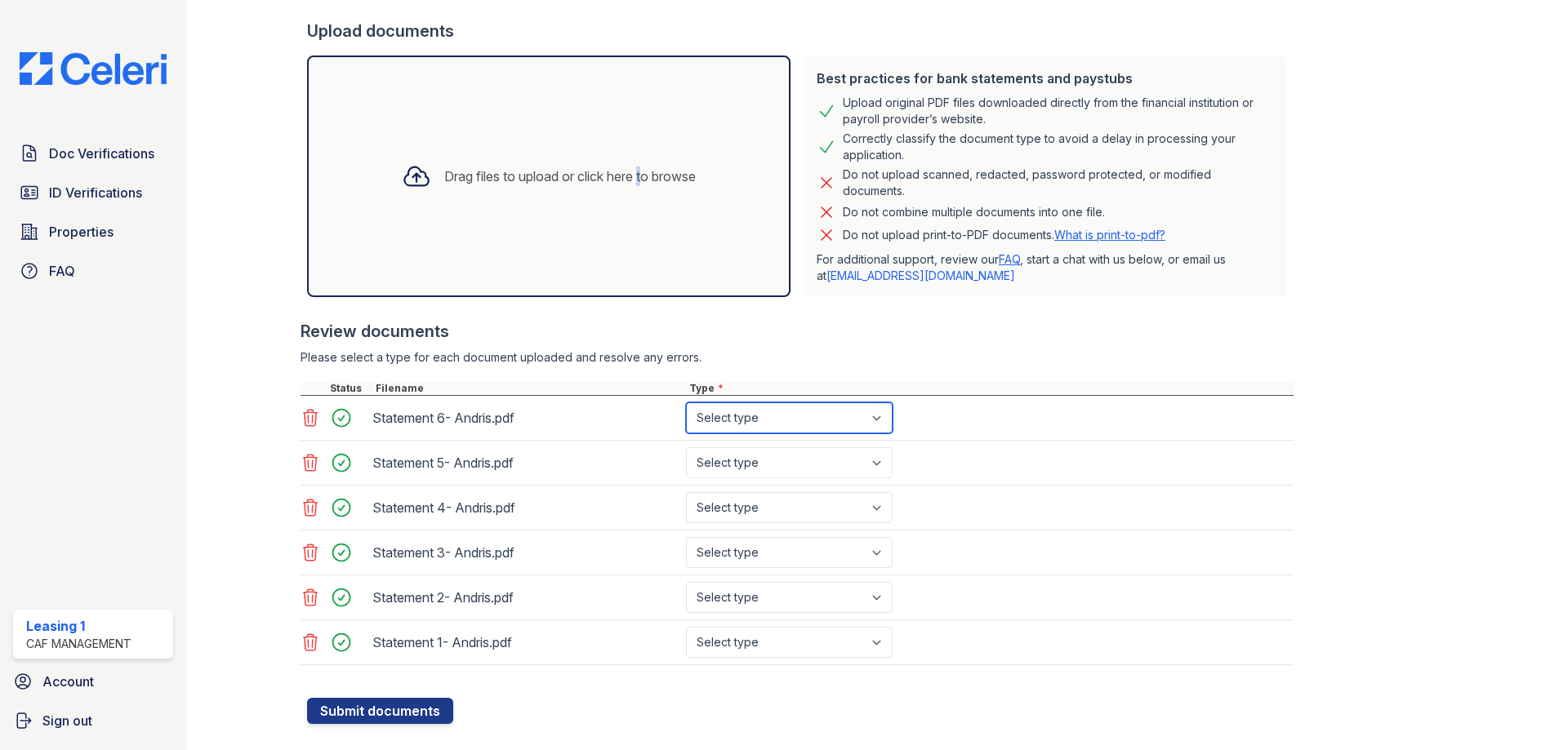
click at [723, 419] on select "Select type Paystub Bank Statement Offer Letter Tax Documents Benefit Award Let…" at bounding box center [789, 417] width 207 height 31
select select "bank_statement"
click at [686, 402] on select "Select type Paystub Bank Statement Offer Letter Tax Documents Benefit Award Let…" at bounding box center [789, 417] width 207 height 31
click at [724, 465] on select "Select type Paystub Bank Statement Offer Letter Tax Documents Benefit Award Let…" at bounding box center [789, 462] width 207 height 31
select select "bank_statement"
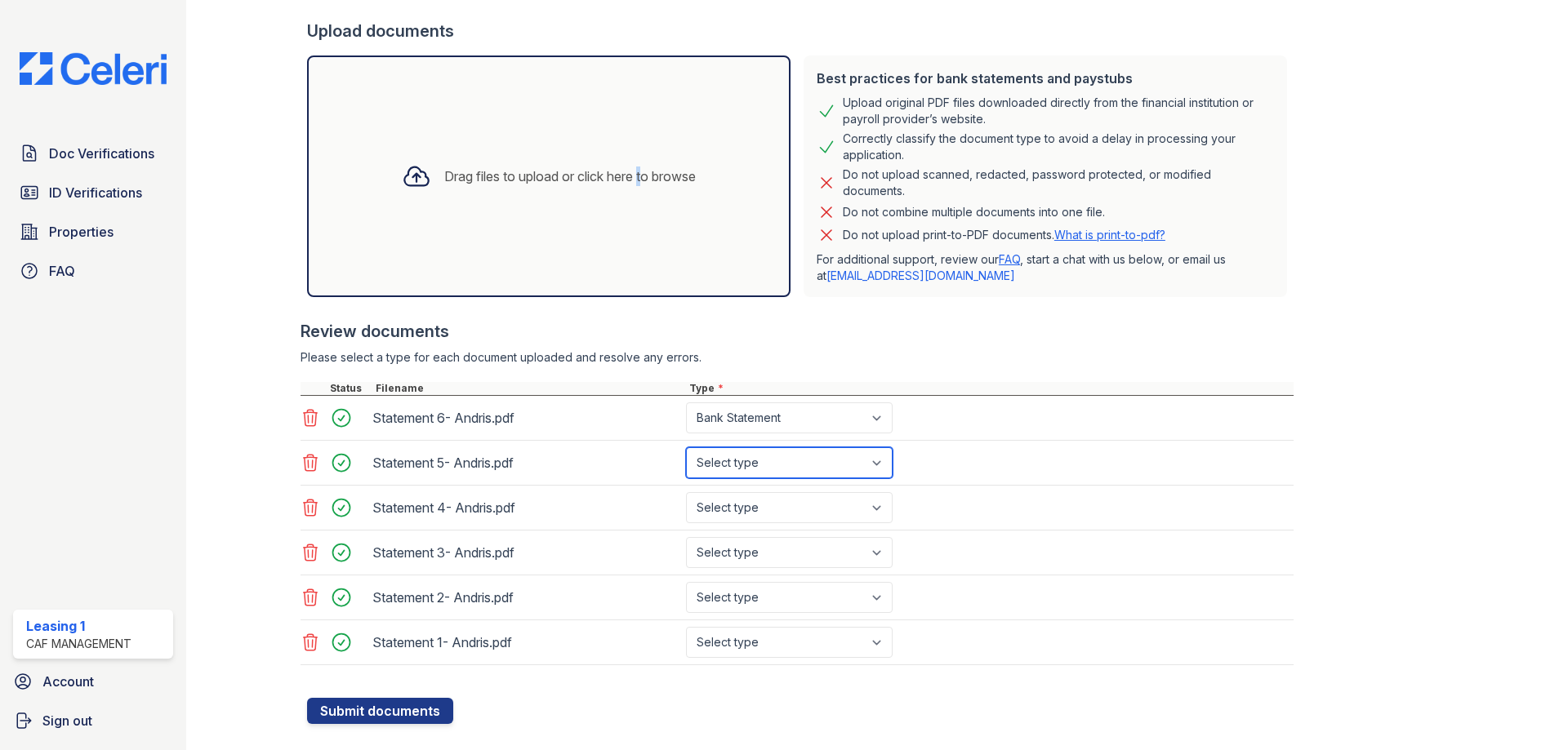
click at [686, 447] on select "Select type Paystub Bank Statement Offer Letter Tax Documents Benefit Award Let…" at bounding box center [789, 462] width 207 height 31
drag, startPoint x: 721, startPoint y: 509, endPoint x: 725, endPoint y: 521, distance: 12.6
click at [721, 509] on select "Select type Paystub Bank Statement Offer Letter Tax Documents Benefit Award Let…" at bounding box center [789, 507] width 207 height 31
select select "bank_statement"
click at [686, 492] on select "Select type Paystub Bank Statement Offer Letter Tax Documents Benefit Award Let…" at bounding box center [789, 507] width 207 height 31
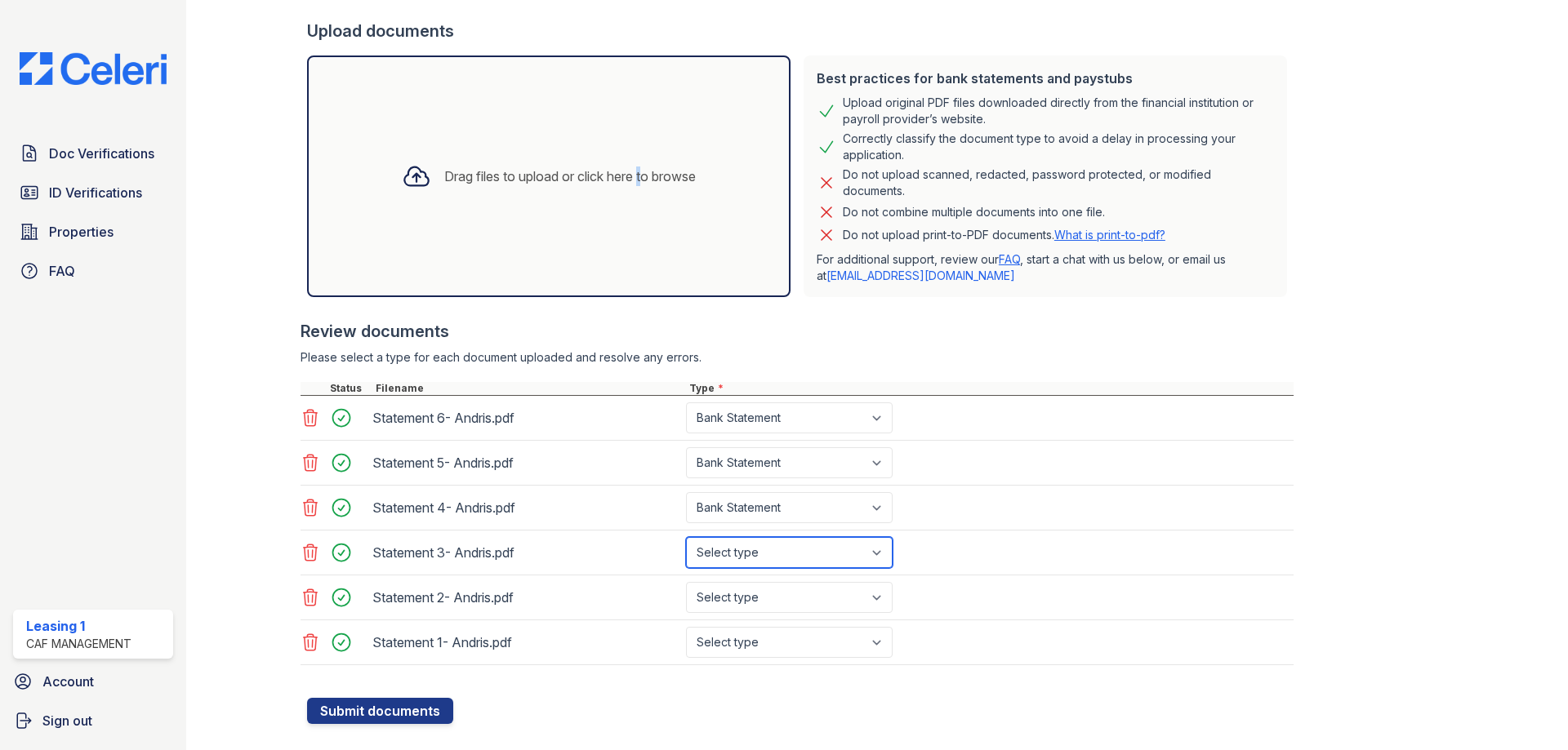
click at [734, 561] on select "Select type Paystub Bank Statement Offer Letter Tax Documents Benefit Award Let…" at bounding box center [789, 552] width 207 height 31
select select "bank_statement"
click at [686, 537] on select "Select type Paystub Bank Statement Offer Letter Tax Documents Benefit Award Let…" at bounding box center [789, 552] width 207 height 31
drag, startPoint x: 740, startPoint y: 595, endPoint x: 742, endPoint y: 605, distance: 10.2
click at [740, 595] on select "Select type Paystub Bank Statement Offer Letter Tax Documents Benefit Award Let…" at bounding box center [789, 597] width 207 height 31
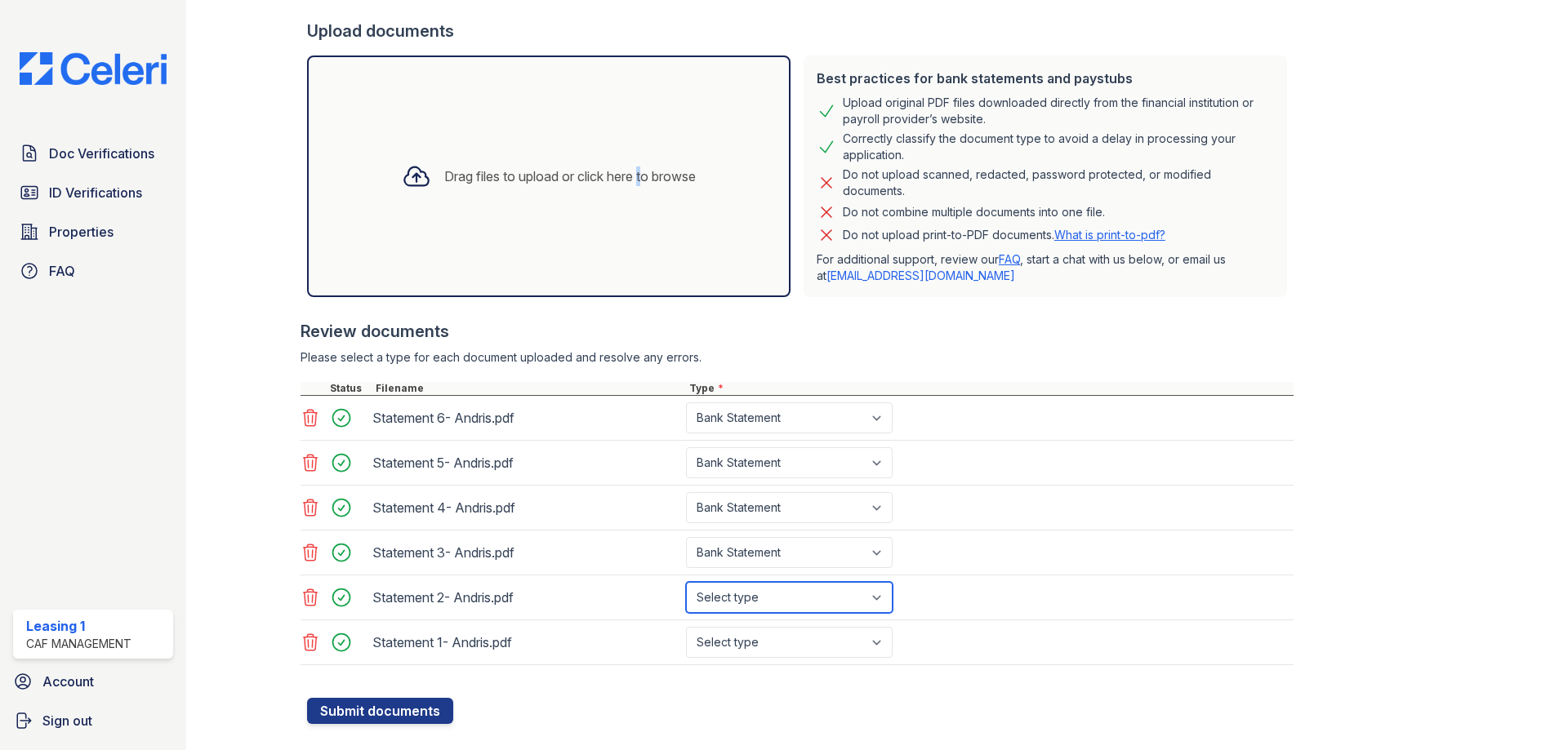
select select "bank_statement"
click at [686, 582] on select "Select type Paystub Bank Statement Offer Letter Tax Documents Benefit Award Let…" at bounding box center [789, 597] width 207 height 31
drag, startPoint x: 749, startPoint y: 640, endPoint x: 749, endPoint y: 628, distance: 12.0
click at [749, 640] on select "Select type Paystub Bank Statement Offer Letter Tax Documents Benefit Award Let…" at bounding box center [789, 642] width 207 height 31
select select "bank_statement"
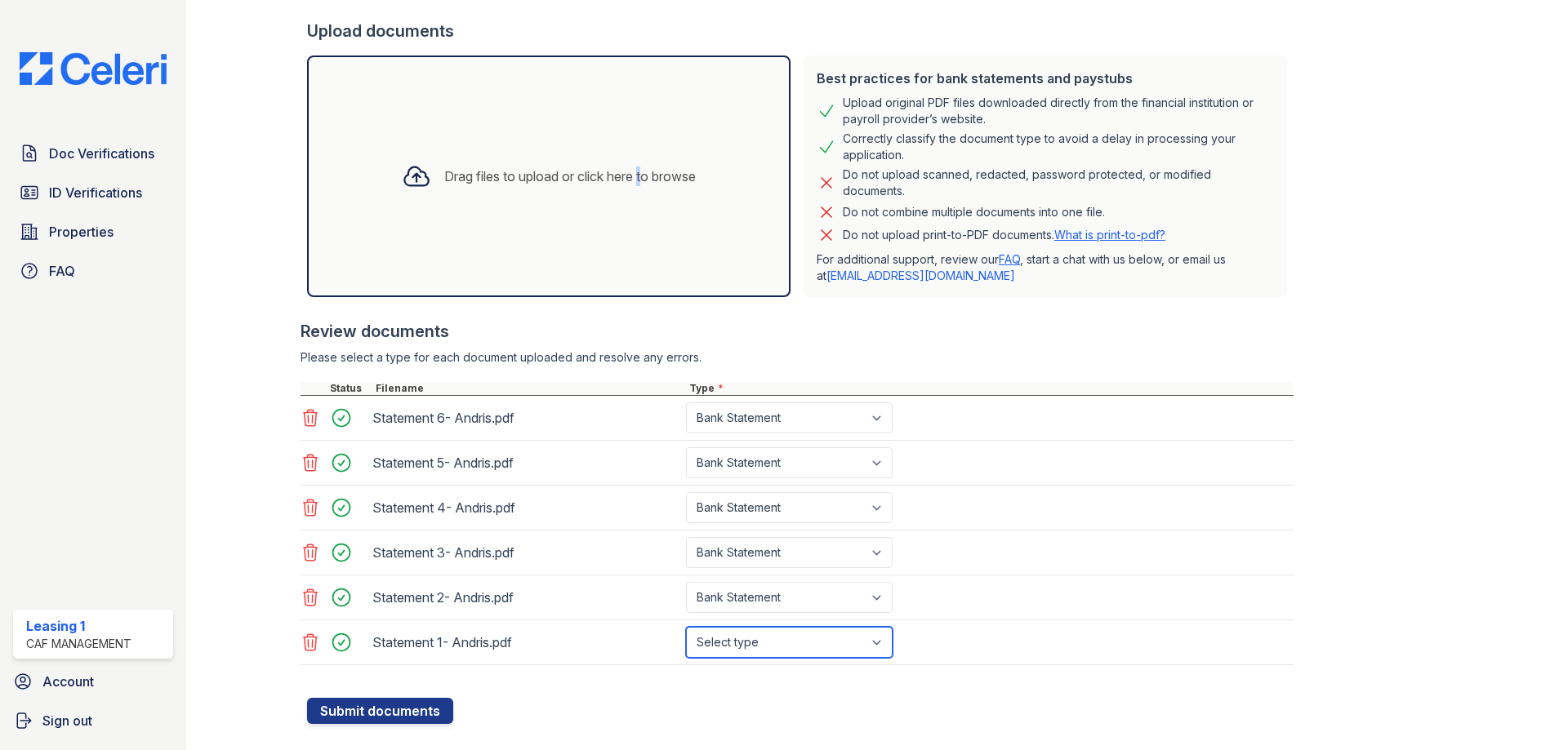
click at [686, 627] on select "Select type Paystub Bank Statement Offer Letter Tax Documents Benefit Award Let…" at bounding box center [789, 642] width 207 height 31
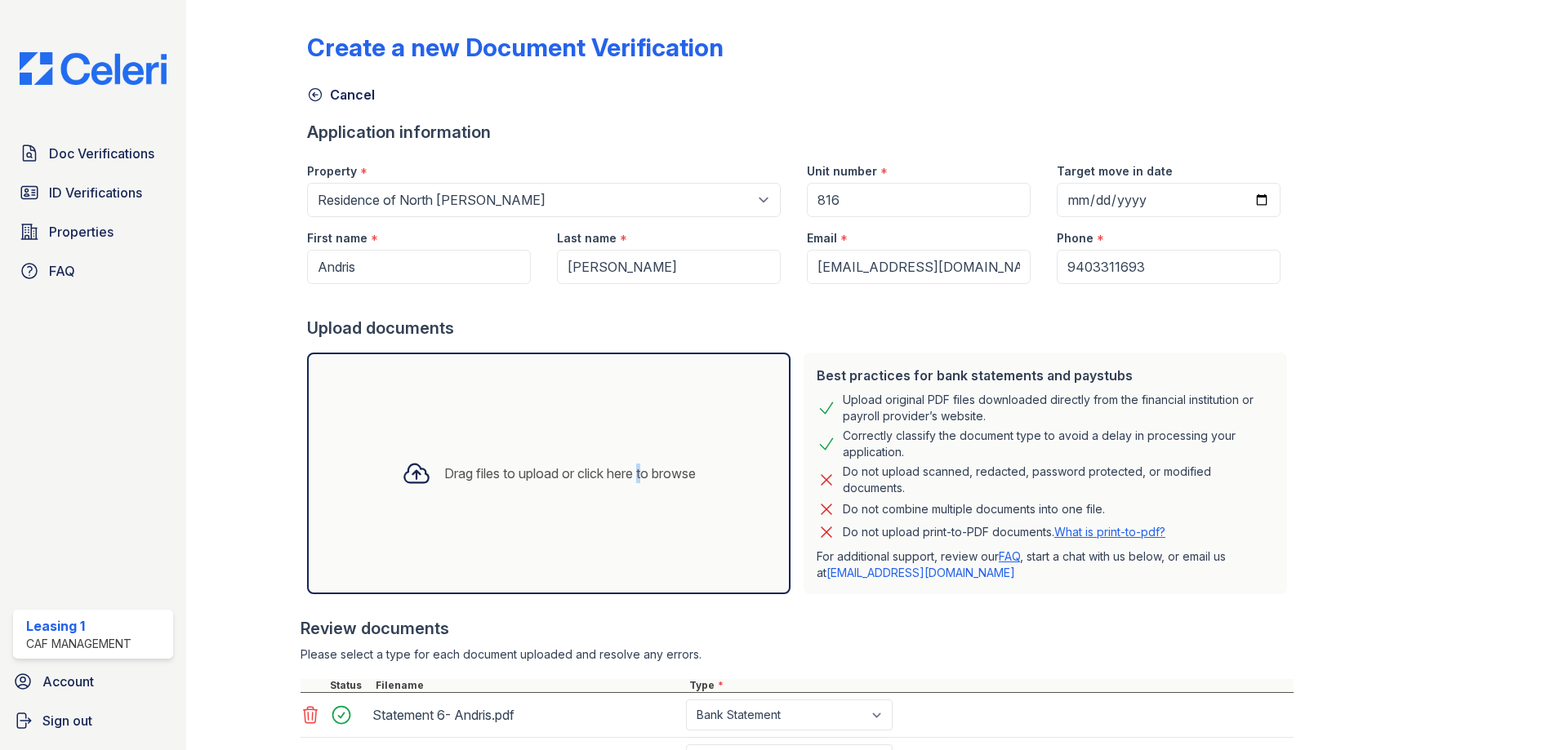
scroll to position [326, 0]
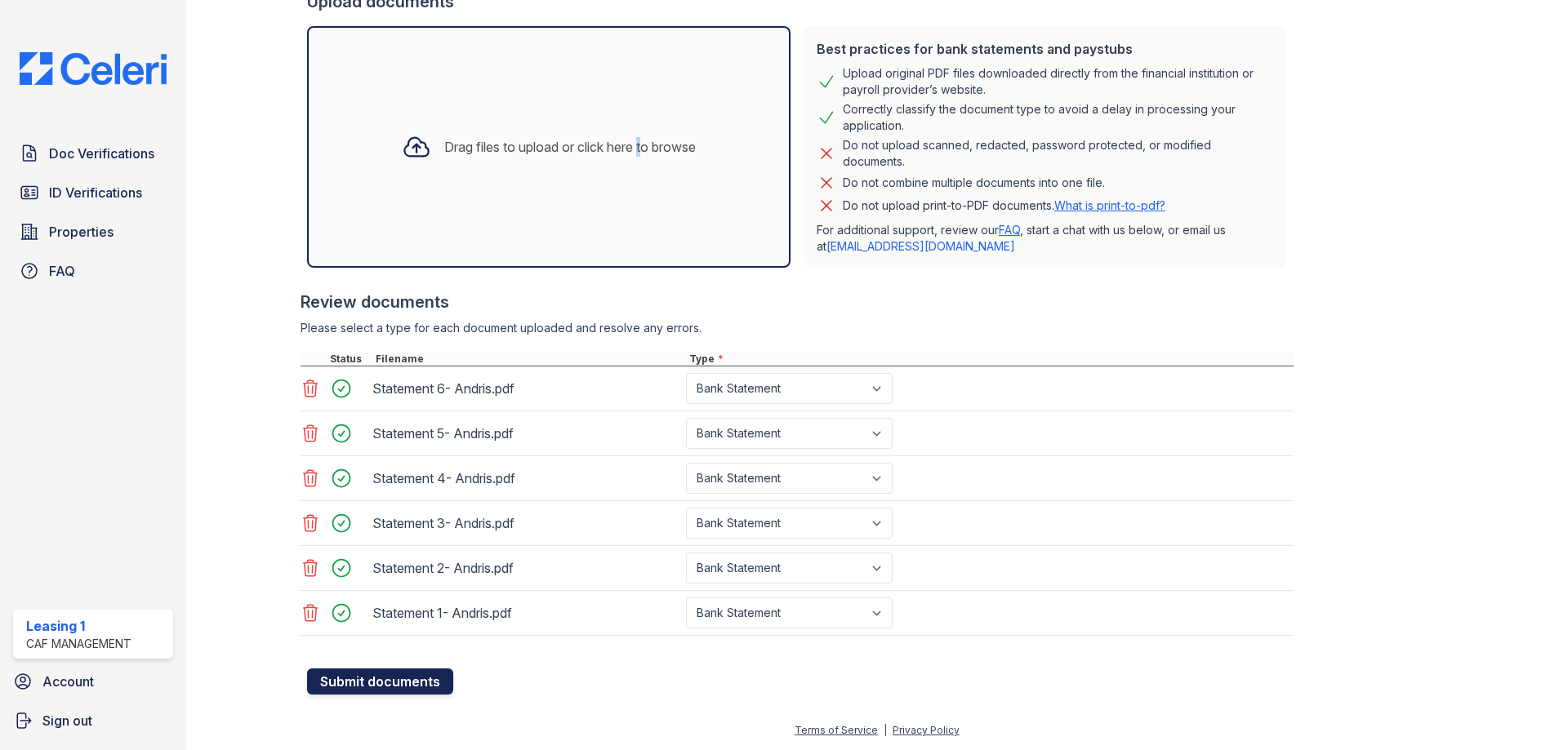
click at [411, 677] on button "Submit documents" at bounding box center [380, 682] width 146 height 26
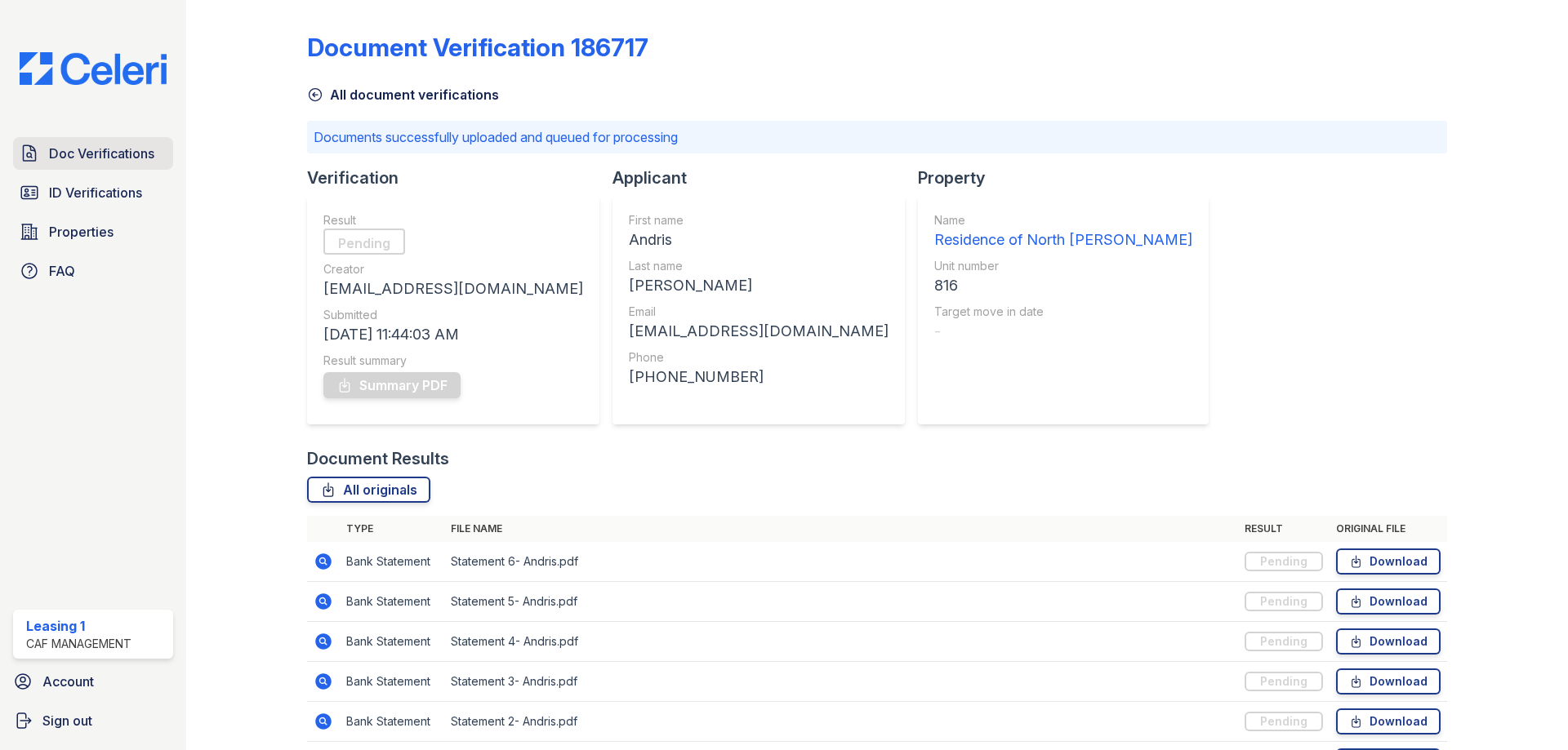
click at [96, 162] on span "Doc Verifications" at bounding box center [102, 153] width 105 height 19
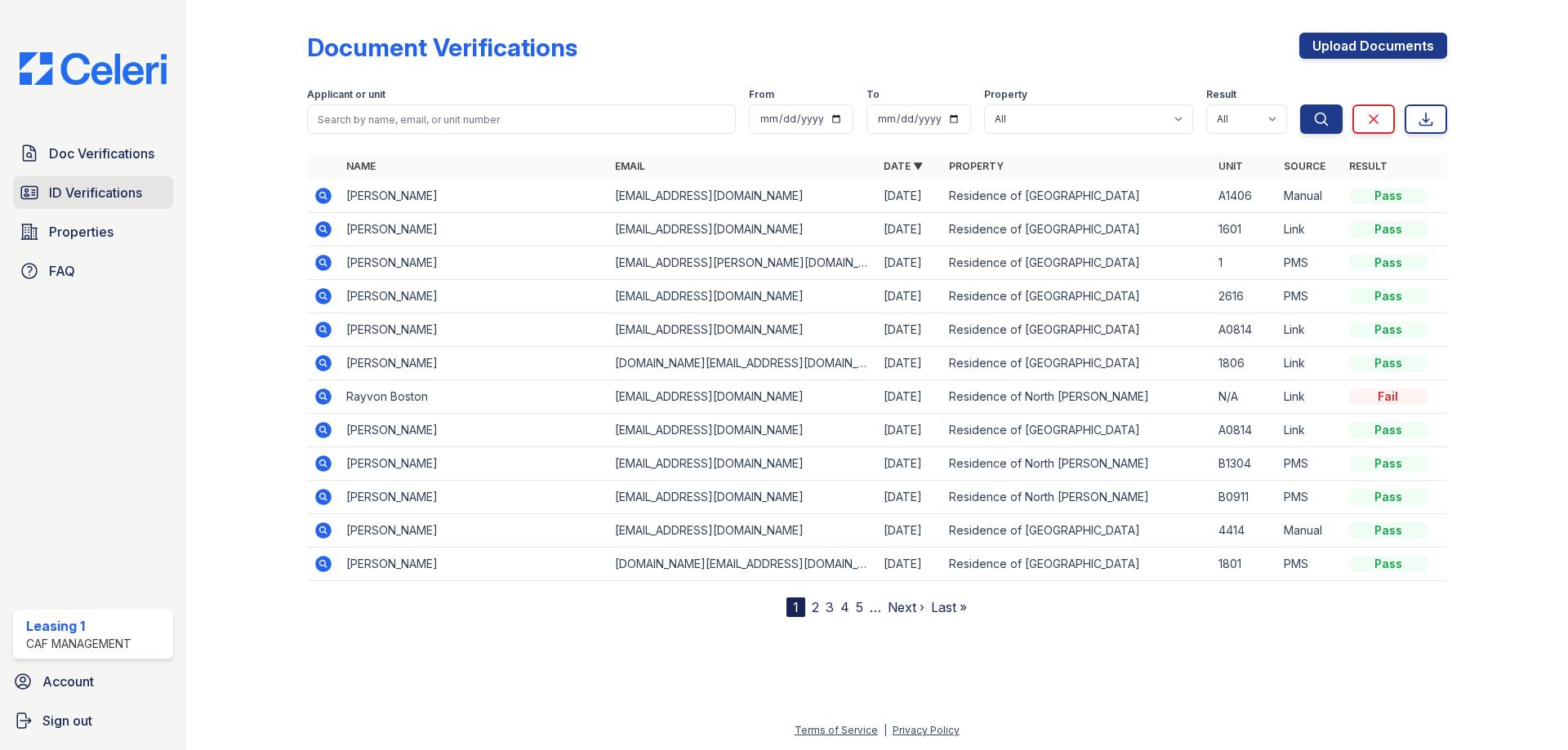
click at [147, 204] on link "ID Verifications" at bounding box center [93, 192] width 160 height 33
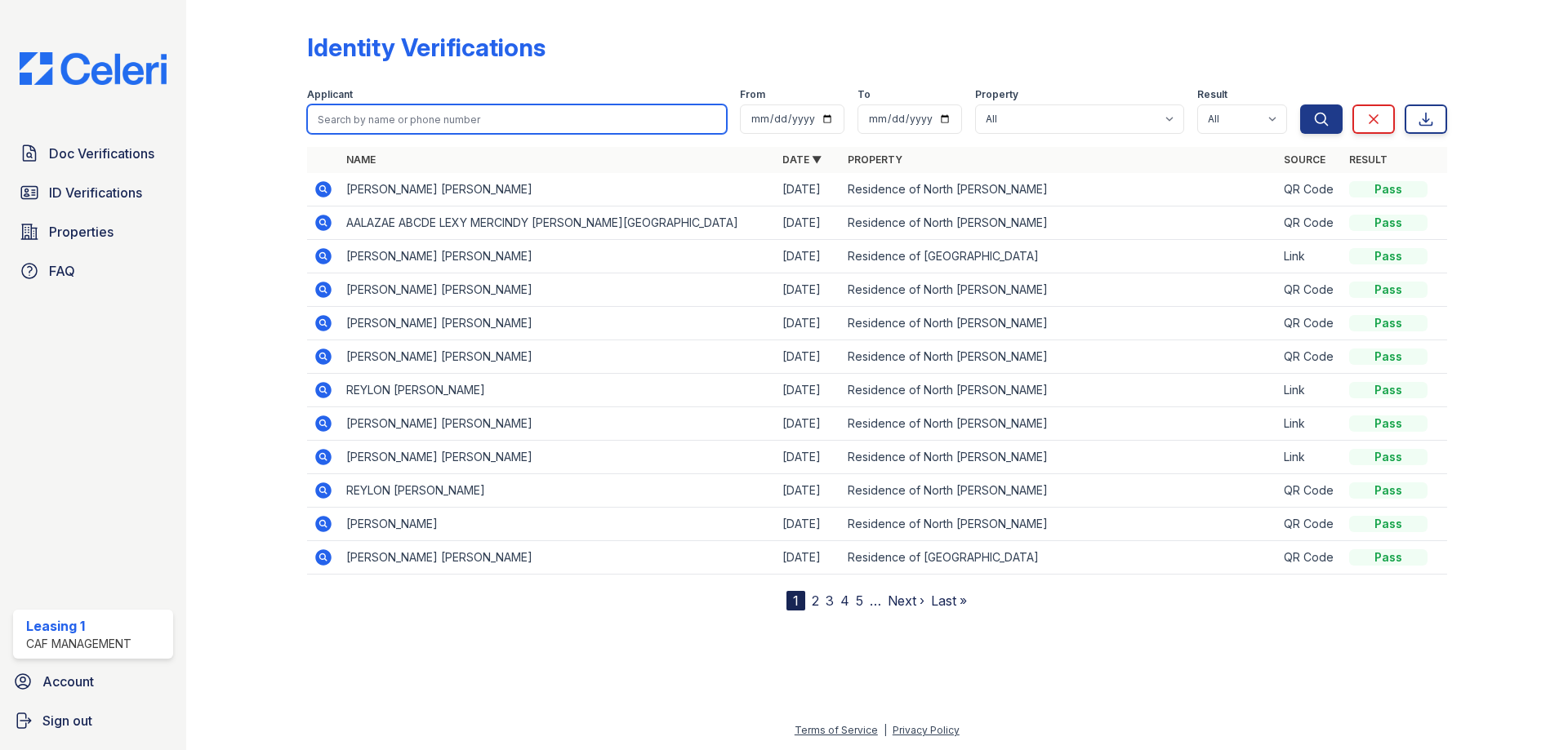
click at [398, 123] on input "search" at bounding box center [517, 118] width 420 height 29
type input "Andris"
click at [1300, 104] on button "Search" at bounding box center [1321, 118] width 43 height 29
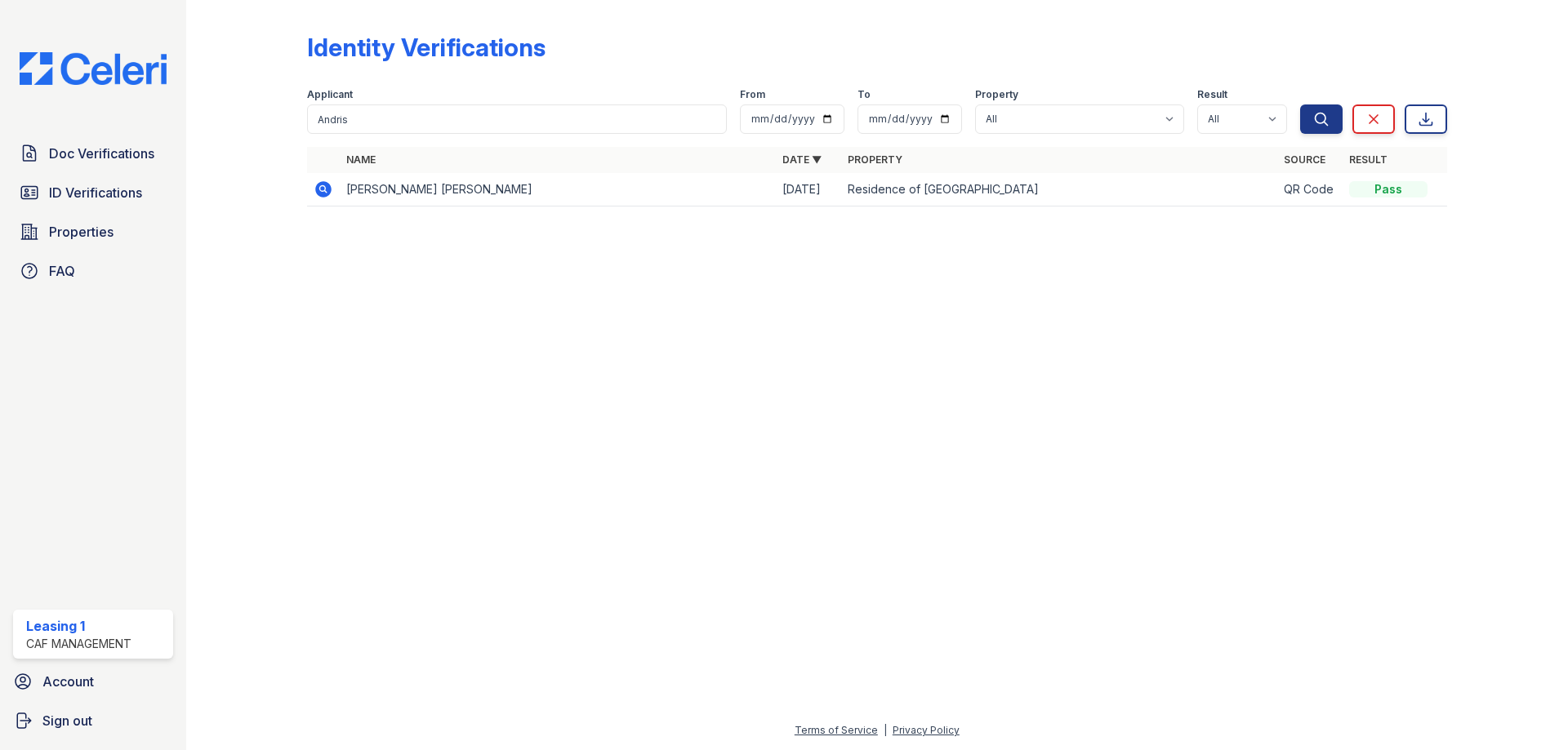
click at [325, 190] on icon at bounding box center [323, 189] width 19 height 19
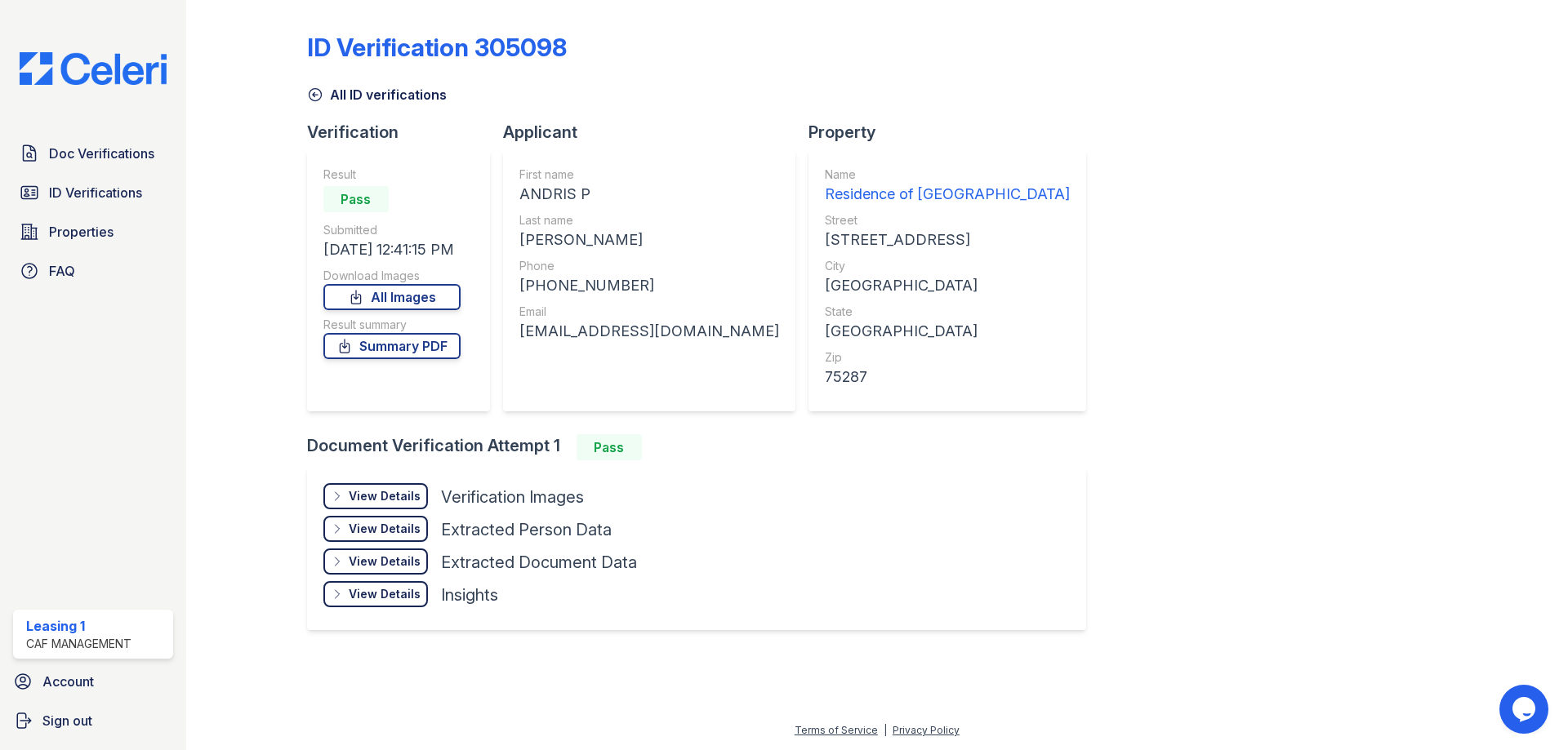
click at [407, 332] on div "Result summary" at bounding box center [392, 325] width 137 height 17
click at [408, 337] on link "Summary PDF" at bounding box center [392, 345] width 137 height 26
click at [436, 299] on link "All Images" at bounding box center [392, 297] width 137 height 26
click at [134, 231] on link "Properties" at bounding box center [93, 231] width 160 height 33
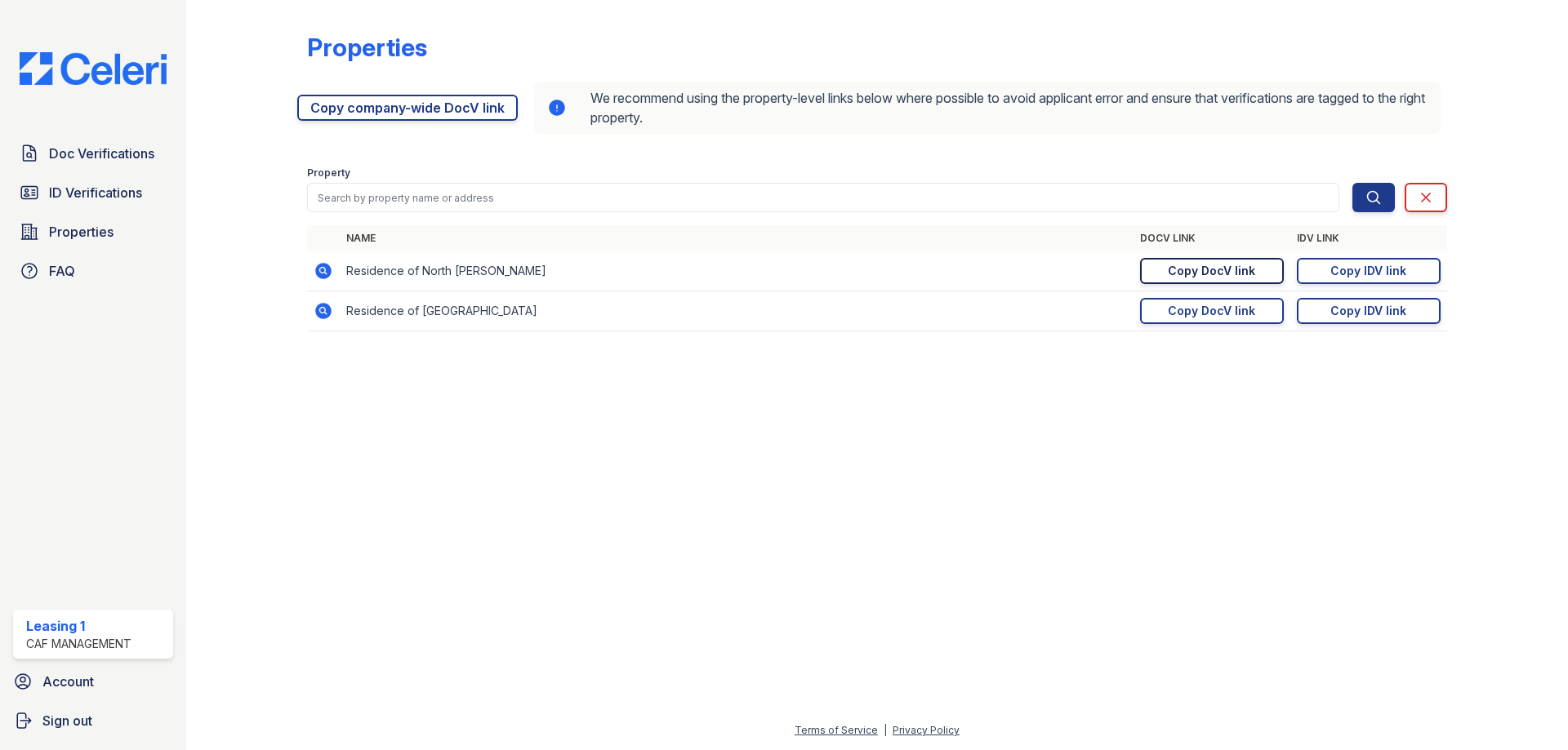
click at [1206, 275] on div "Copy DocV link" at bounding box center [1212, 271] width 88 height 17
click at [44, 165] on link "Doc Verifications" at bounding box center [93, 153] width 160 height 33
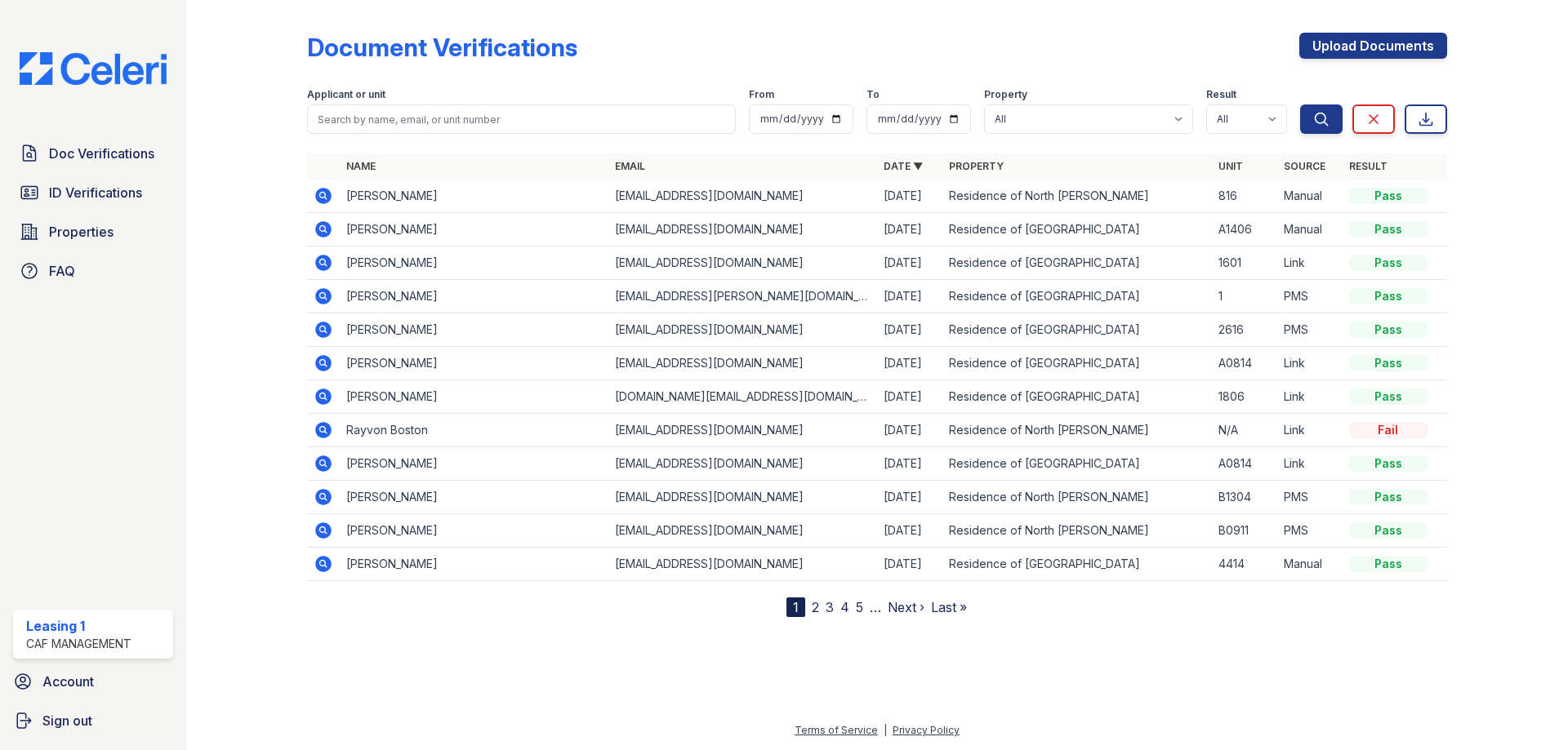
click at [320, 193] on icon at bounding box center [324, 196] width 17 height 17
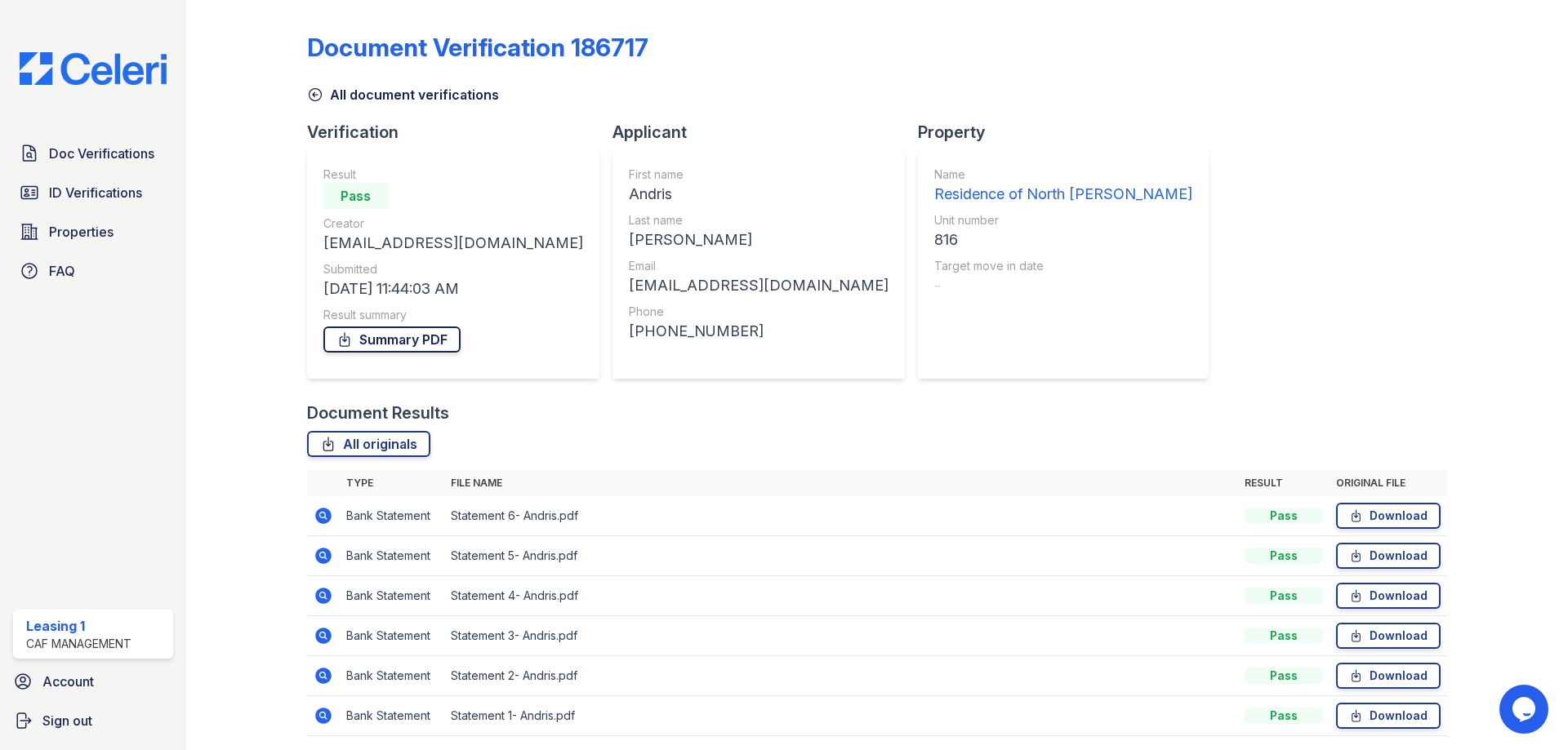
click at [371, 341] on link "Summary PDF" at bounding box center [392, 339] width 137 height 26
